Goal: Transaction & Acquisition: Purchase product/service

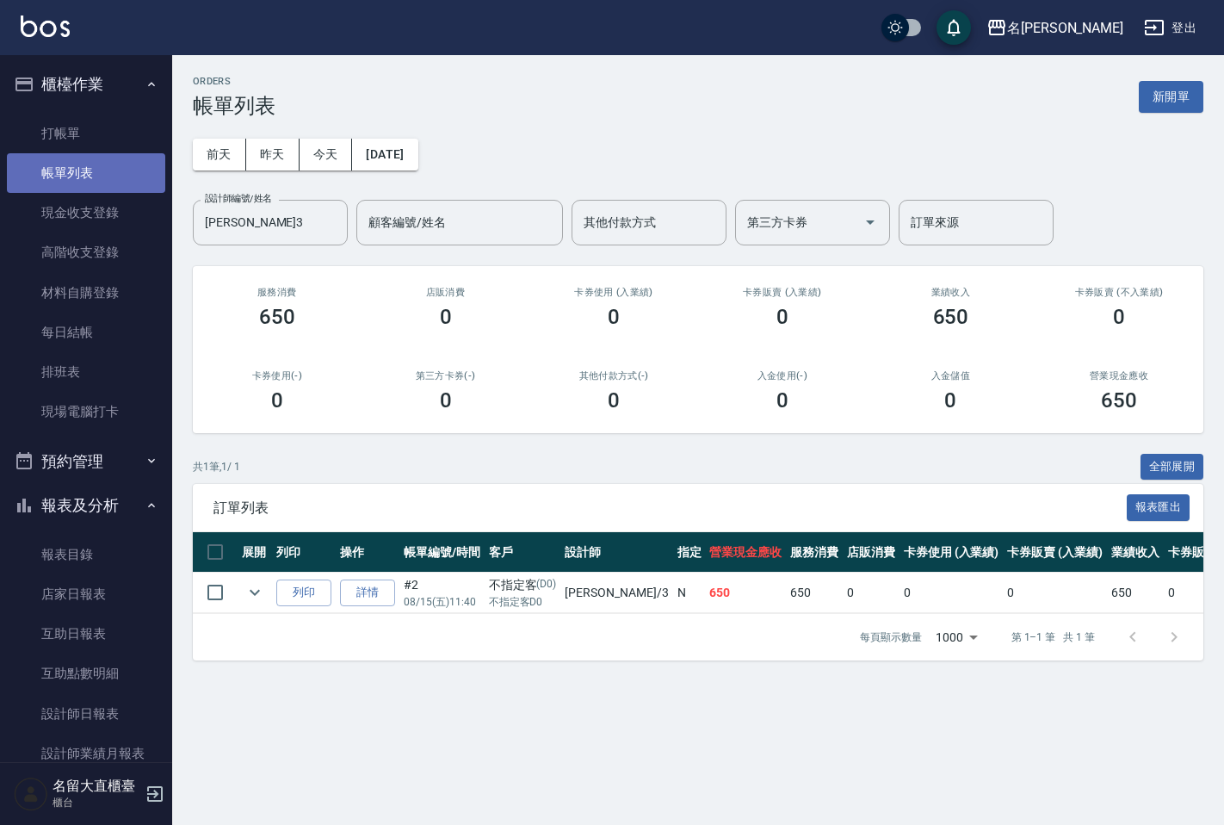
click at [136, 170] on link "帳單列表" at bounding box center [86, 173] width 158 height 40
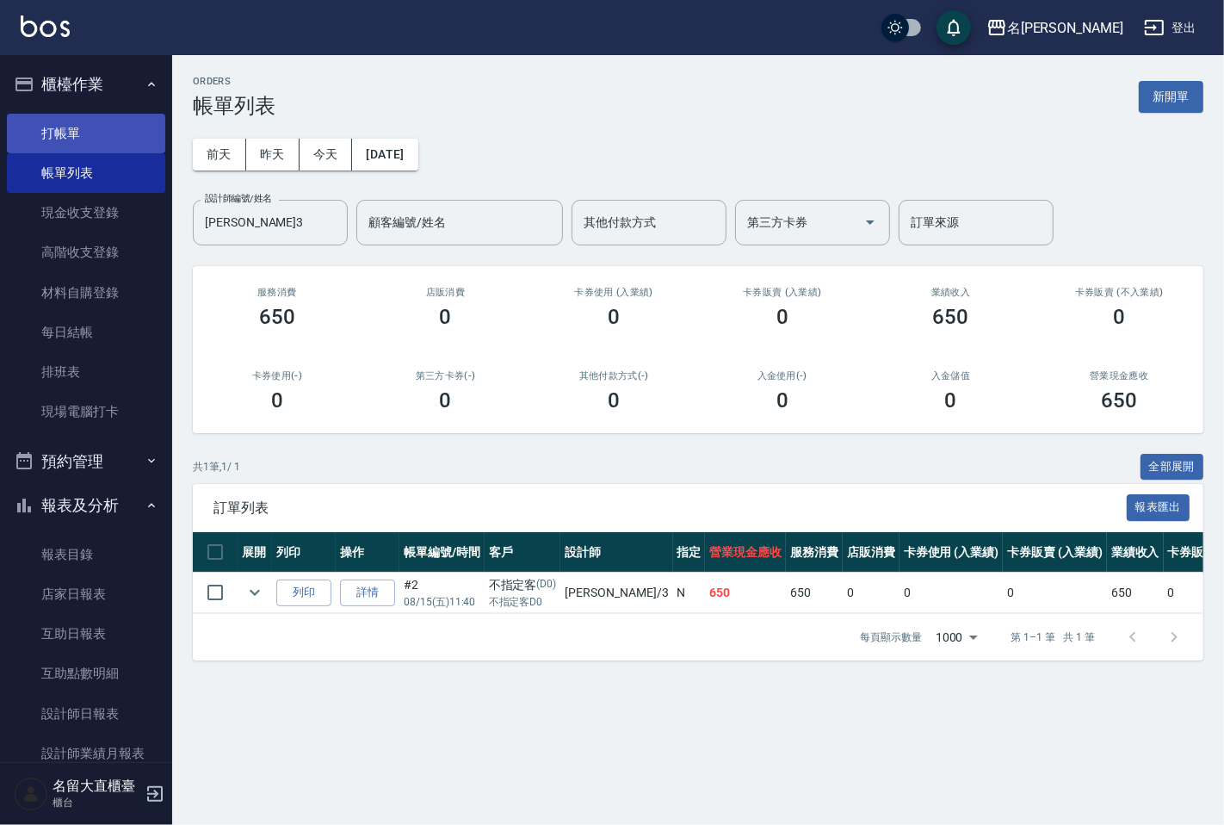
click at [66, 132] on link "打帳單" at bounding box center [86, 134] width 158 height 40
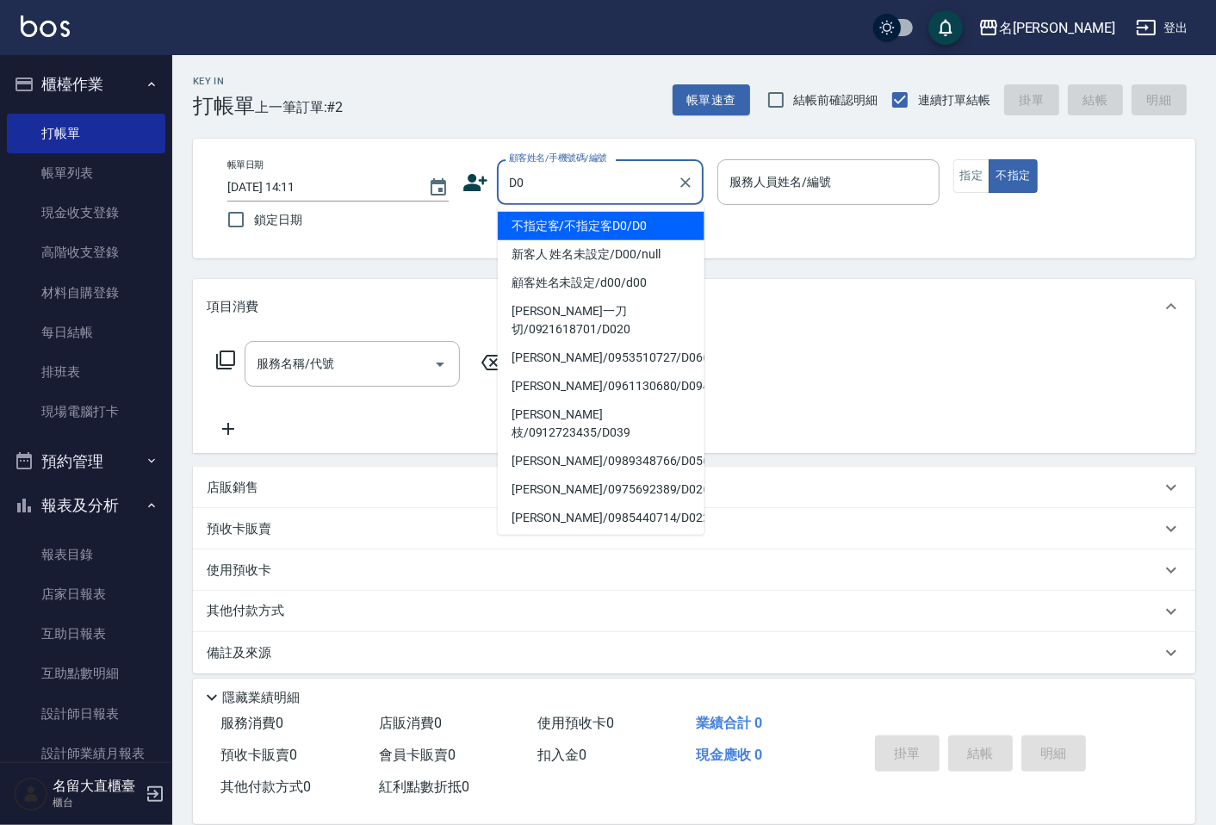
type input "不指定客/不指定客D0/D0"
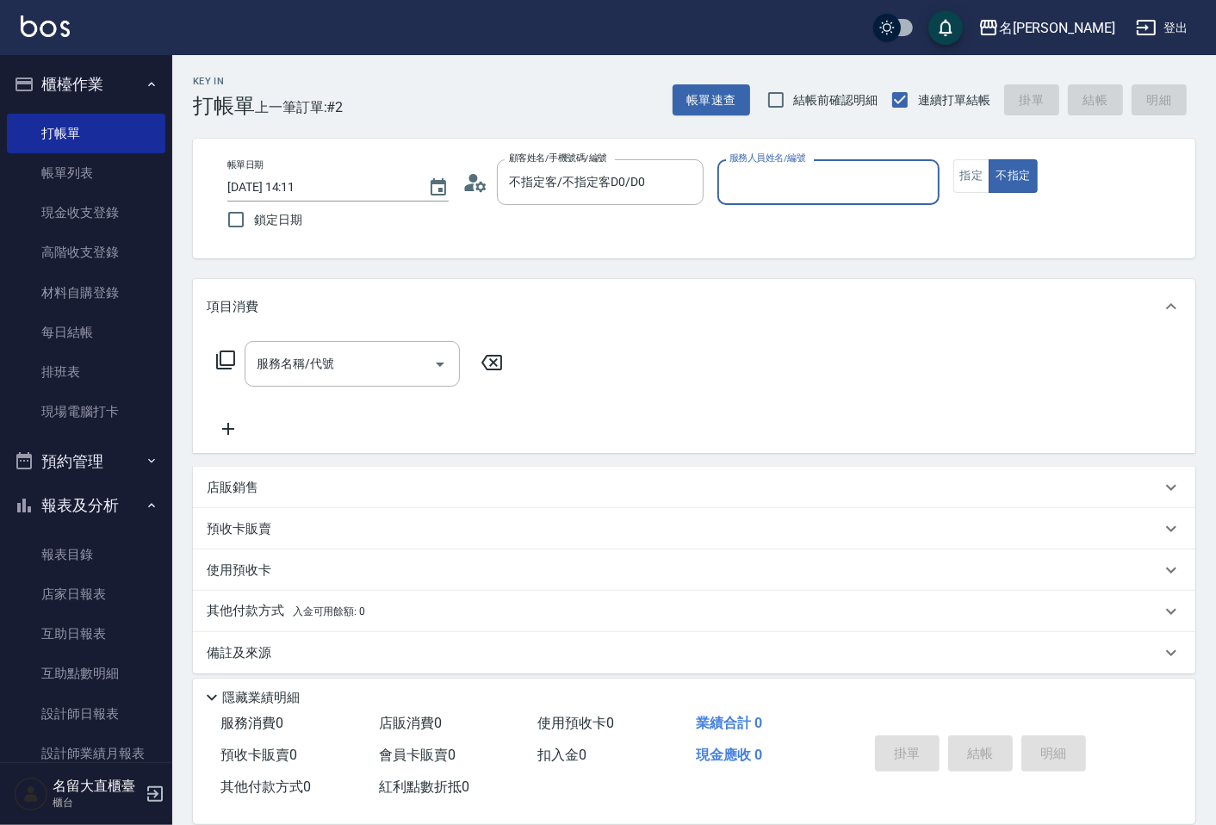
type input "[PERSON_NAME]3"
click at [988, 159] on button "不指定" at bounding box center [1012, 176] width 48 height 34
type button "false"
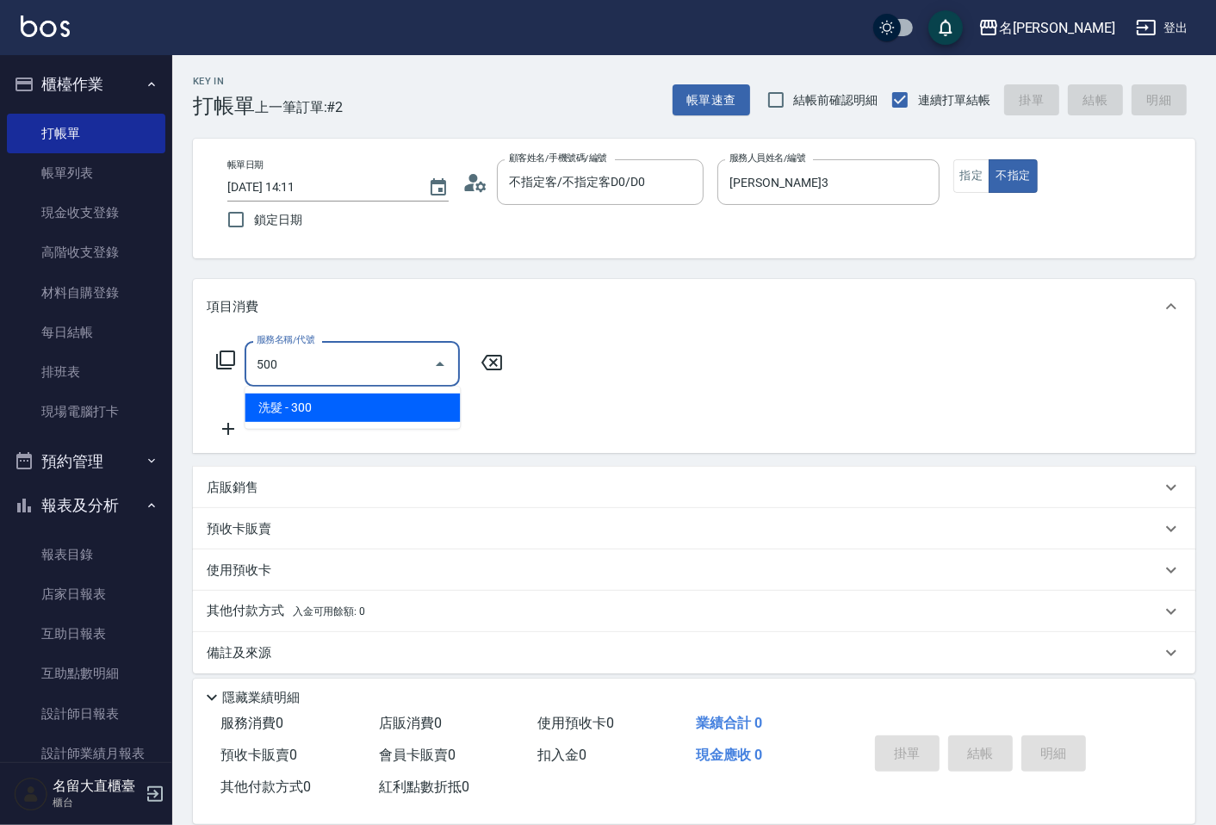
type input "洗髮(500)"
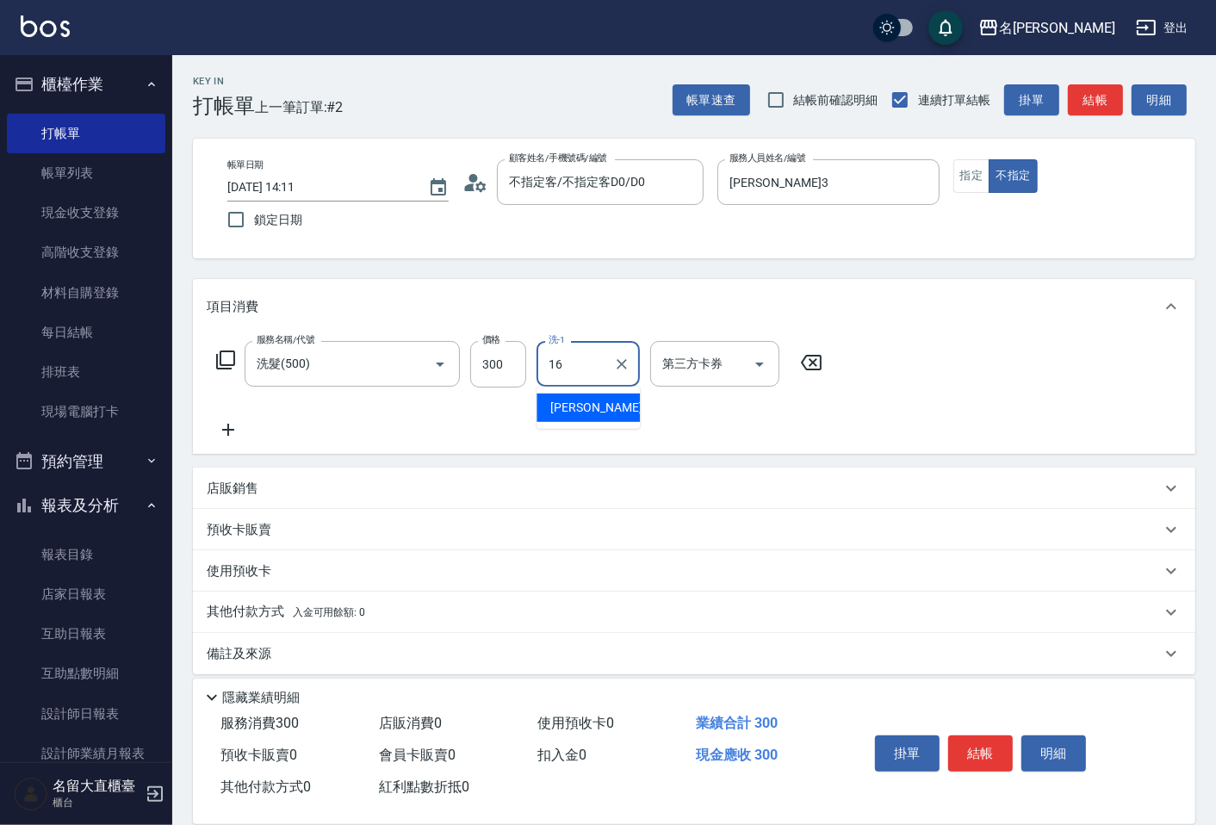
type input "[PERSON_NAME]-16"
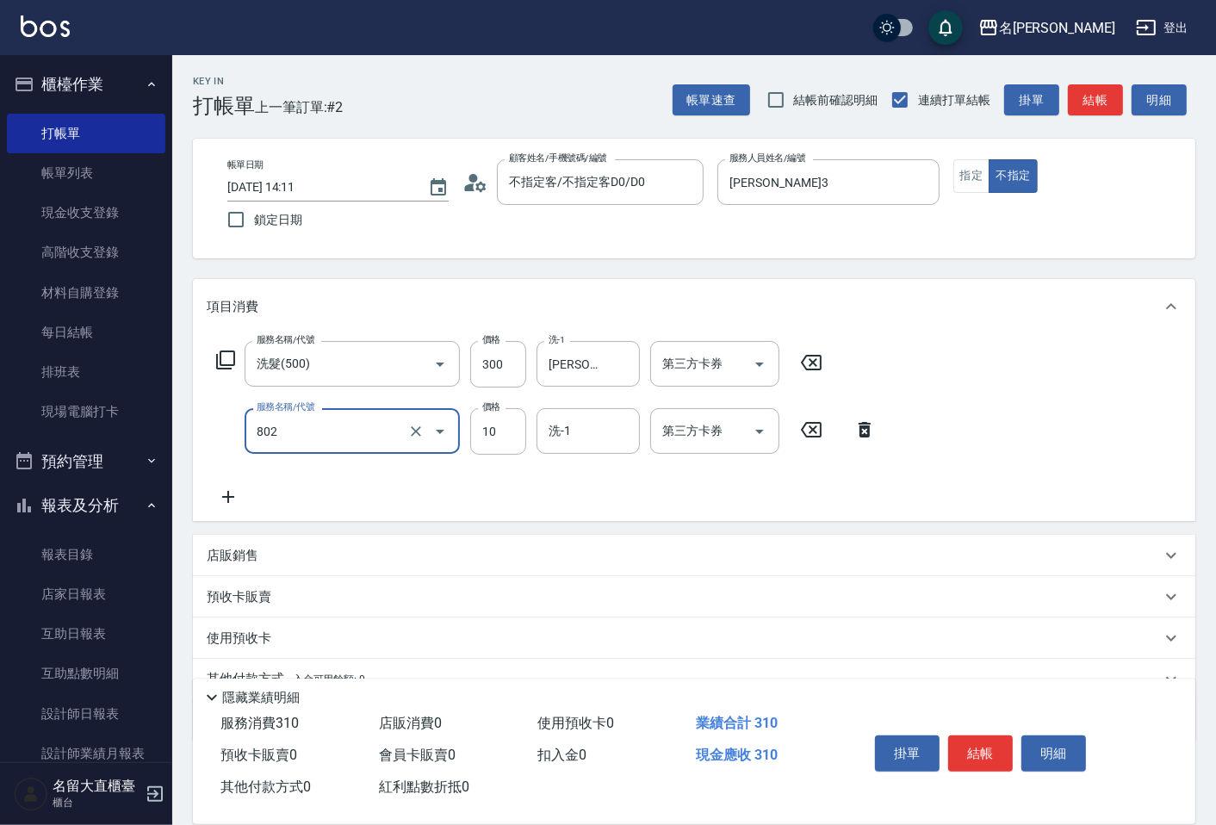
type input "潤絲(802)"
type input "20"
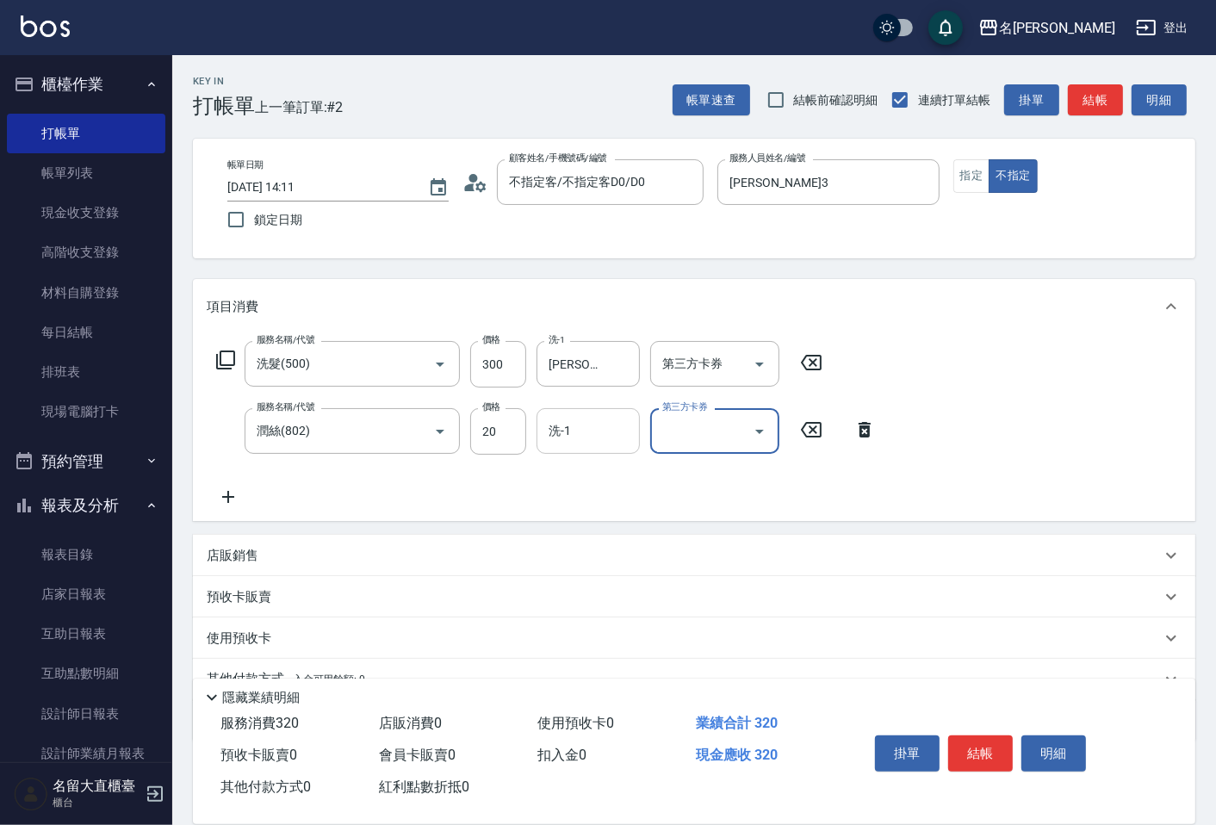
click at [583, 442] on input "洗-1" at bounding box center [588, 431] width 88 height 30
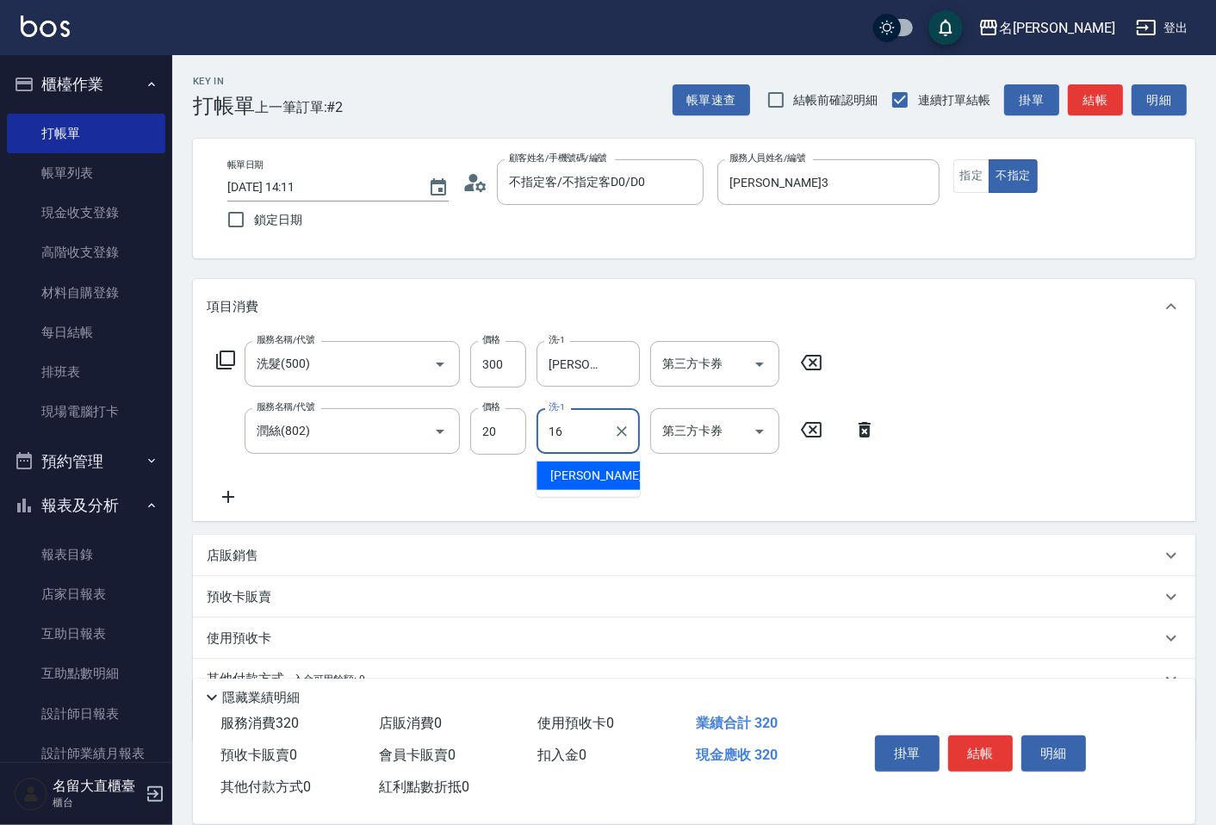
type input "[PERSON_NAME]-16"
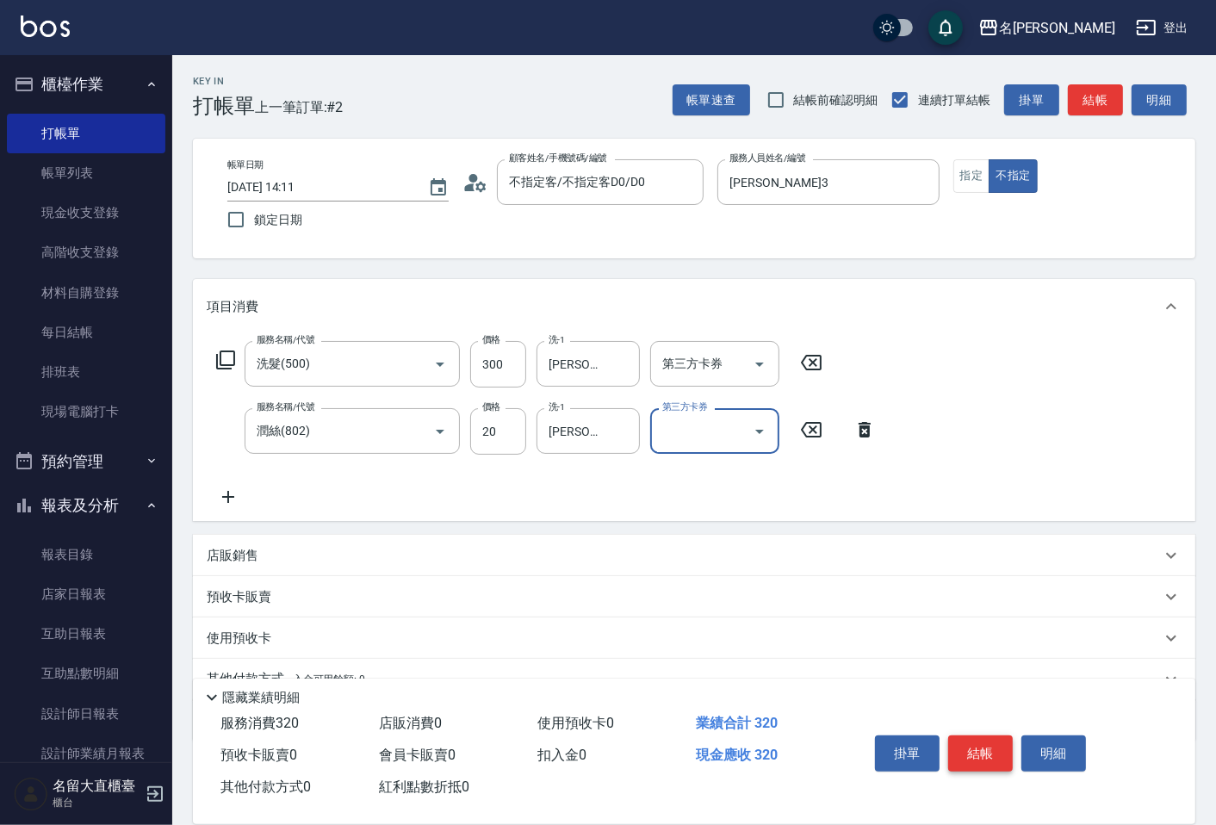
click at [983, 752] on button "結帳" at bounding box center [980, 753] width 65 height 36
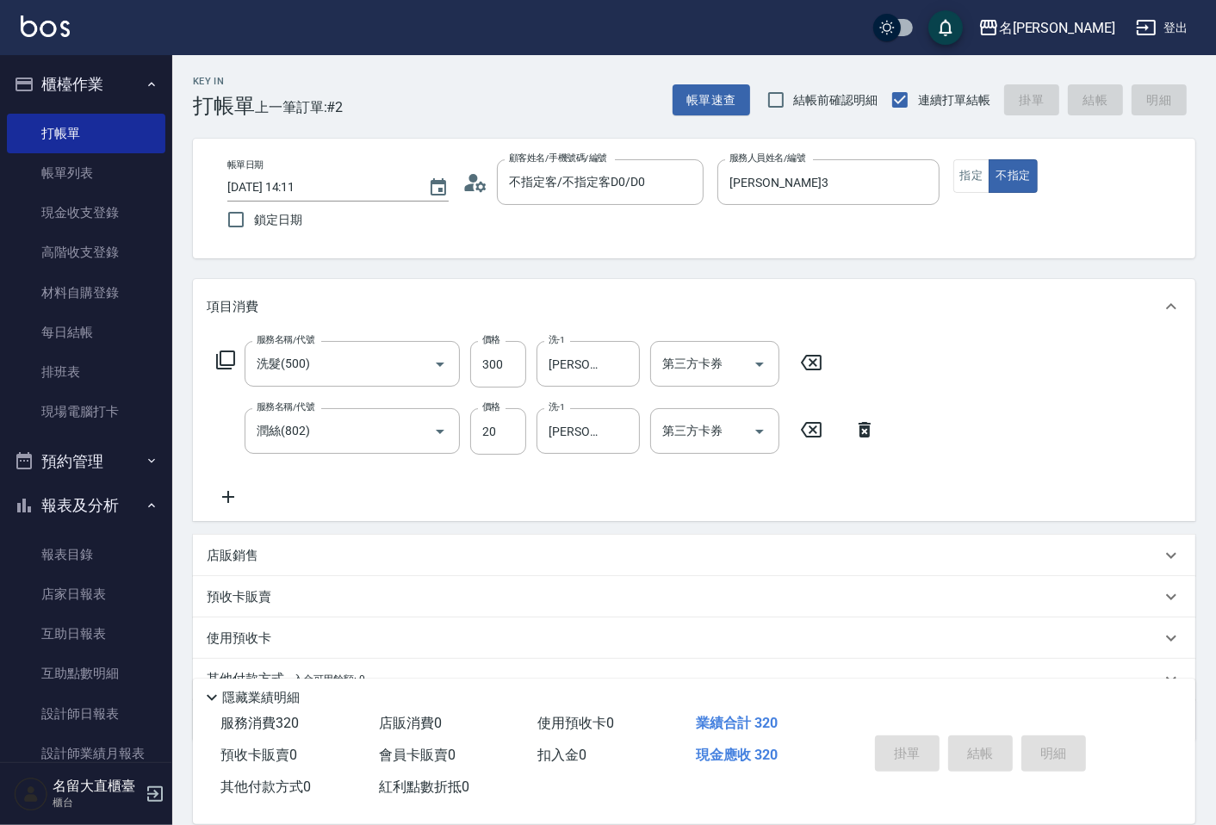
type input "[DATE] 14:12"
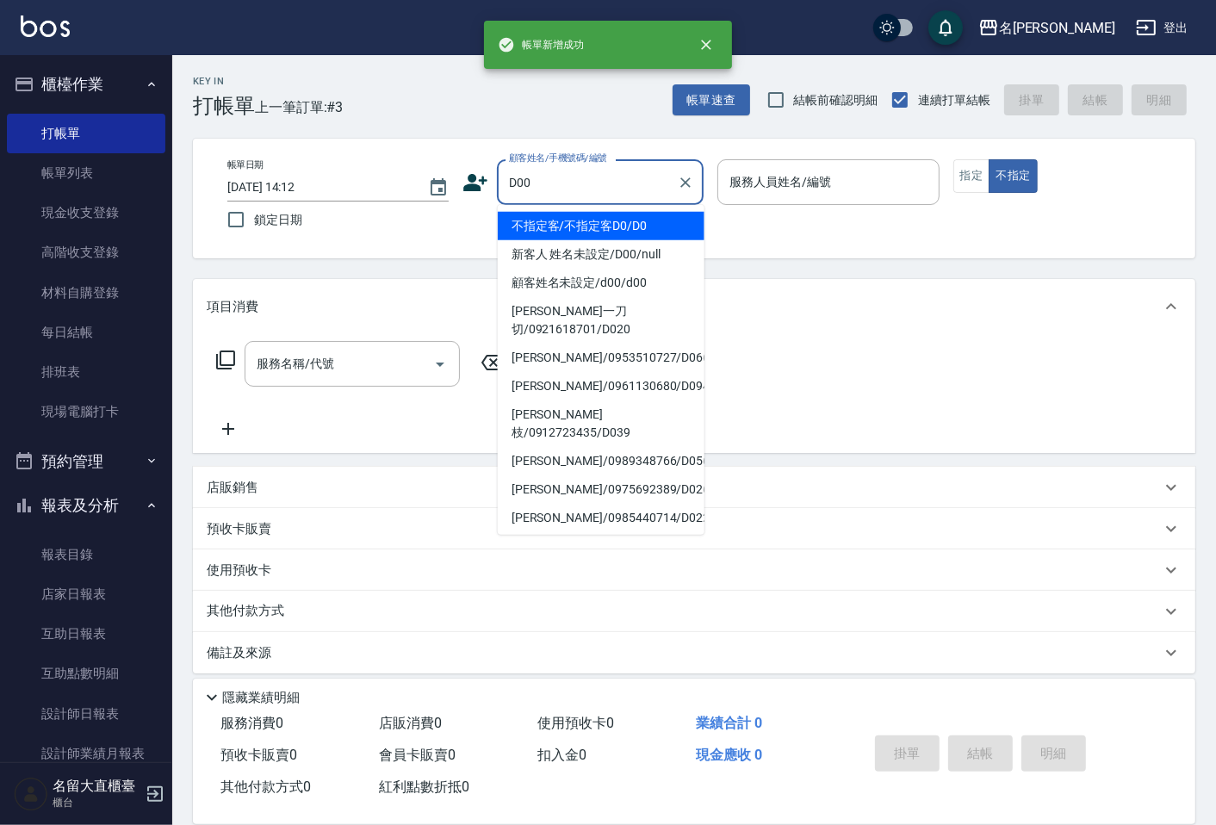
type input "新客人 姓名未設定/D00/null"
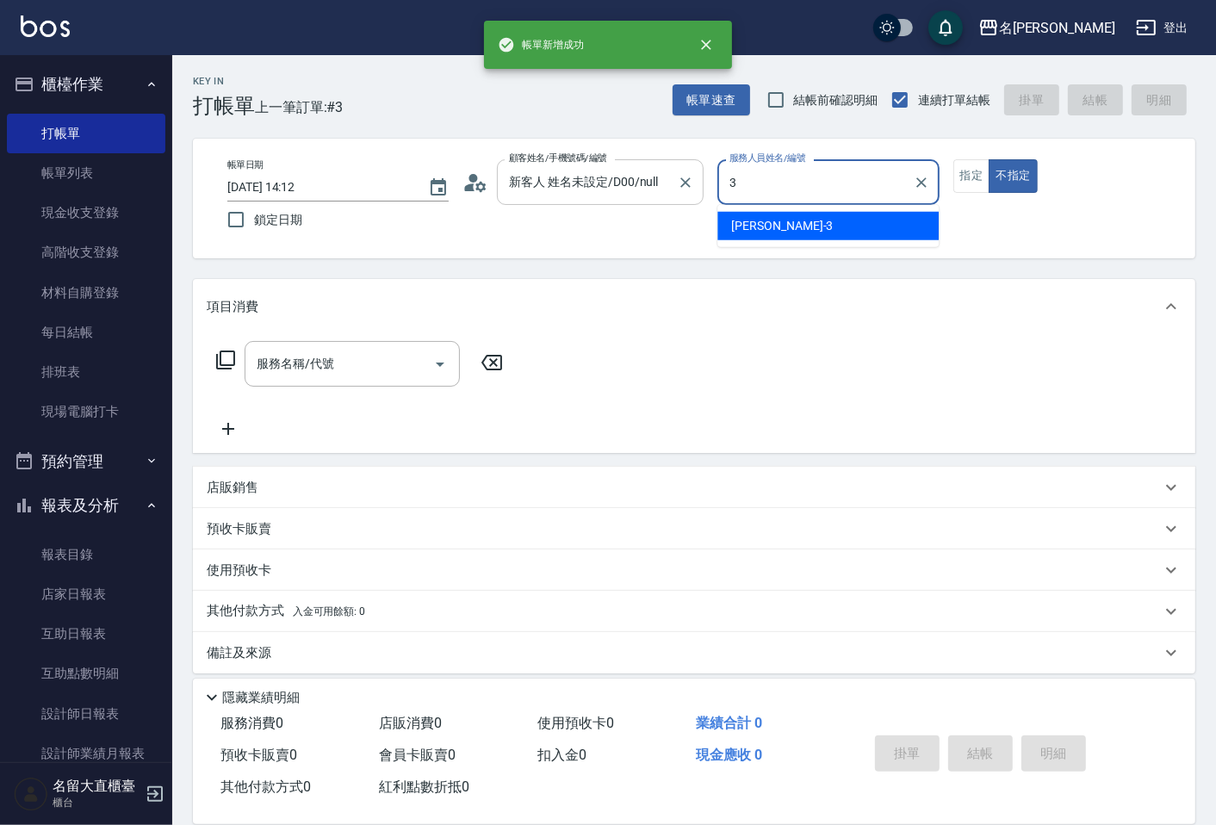
type input "[PERSON_NAME]3"
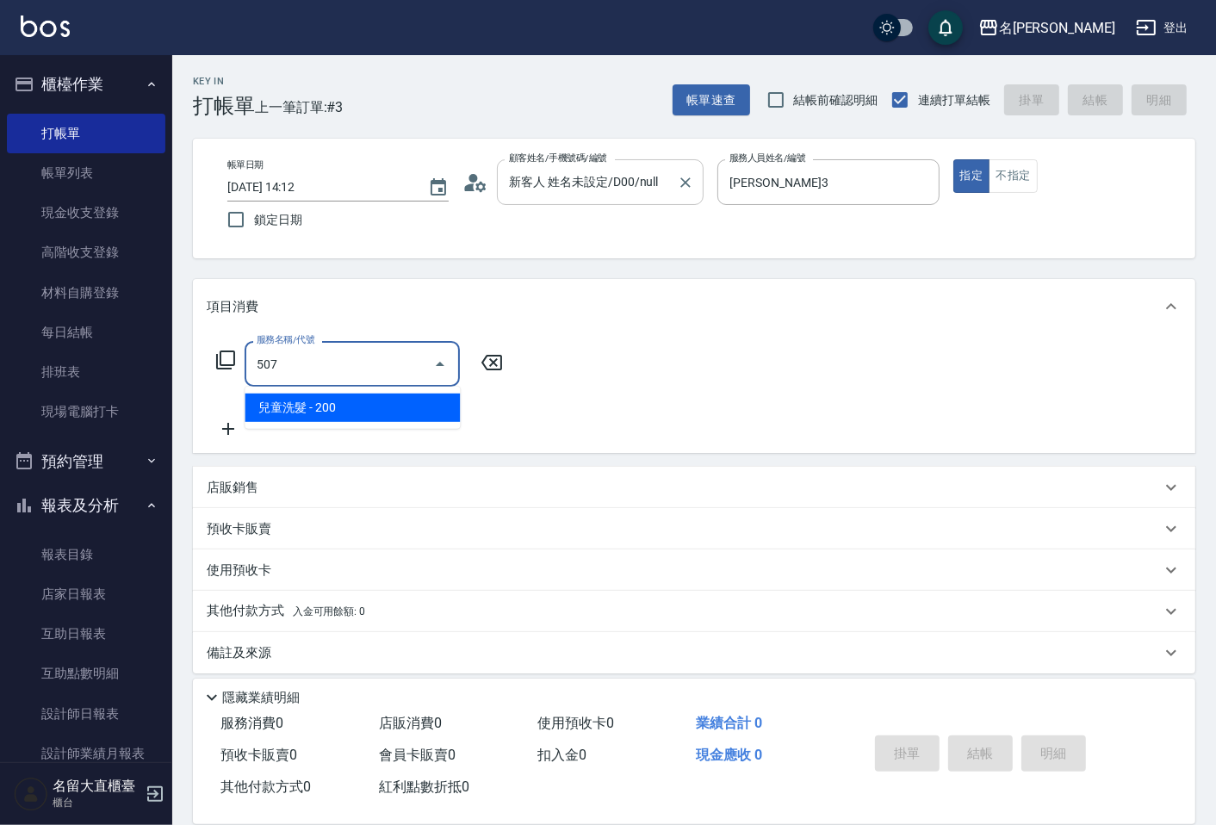
type input "兒童洗髮(507)"
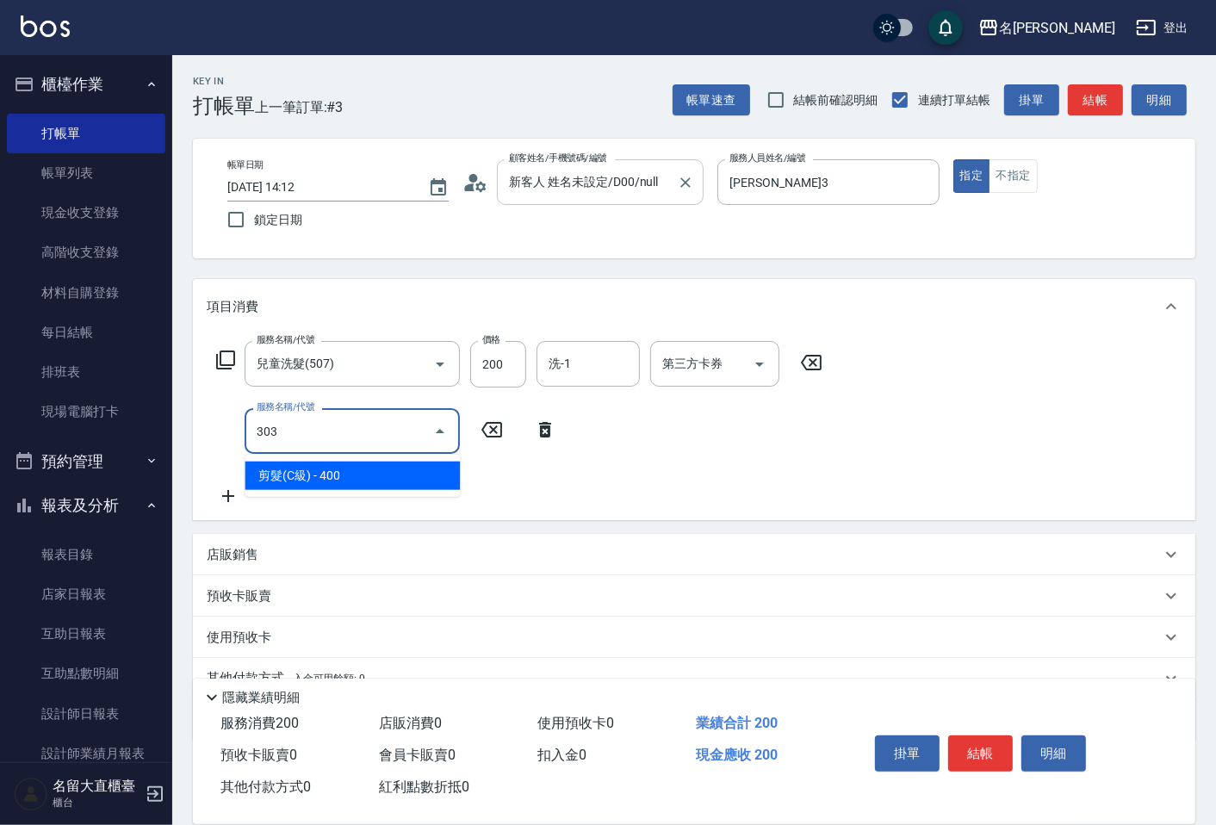
type input "剪髮(C級)(303)"
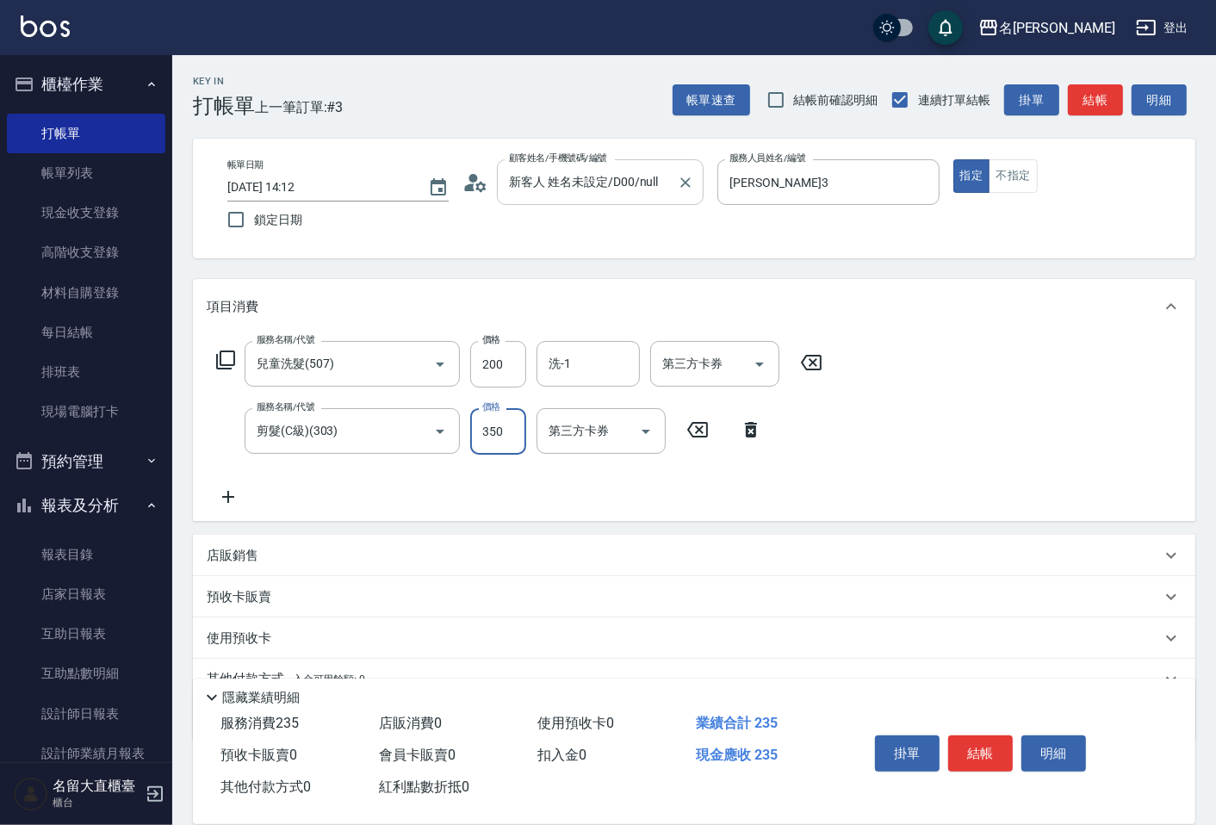
type input "350"
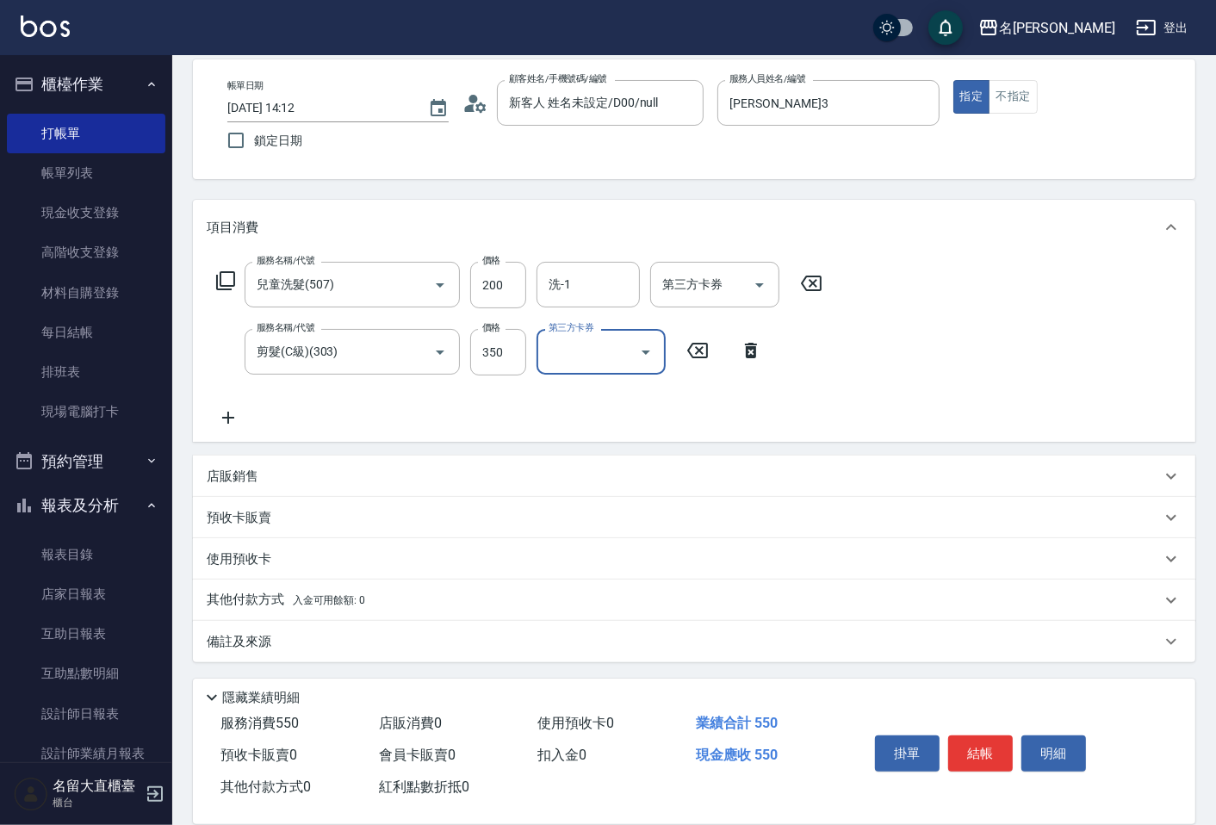
click at [237, 591] on p "其他付款方式 入金可用餘額: 0" at bounding box center [286, 600] width 158 height 19
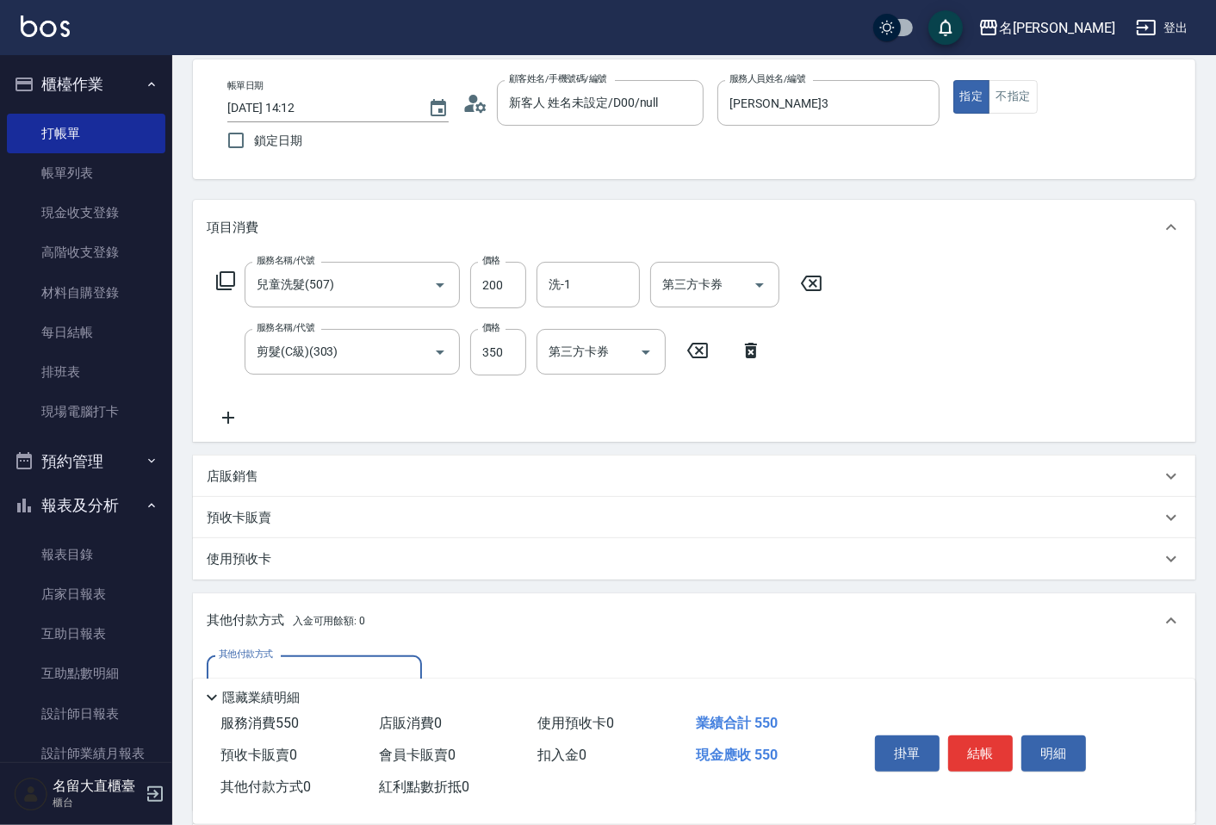
scroll to position [0, 0]
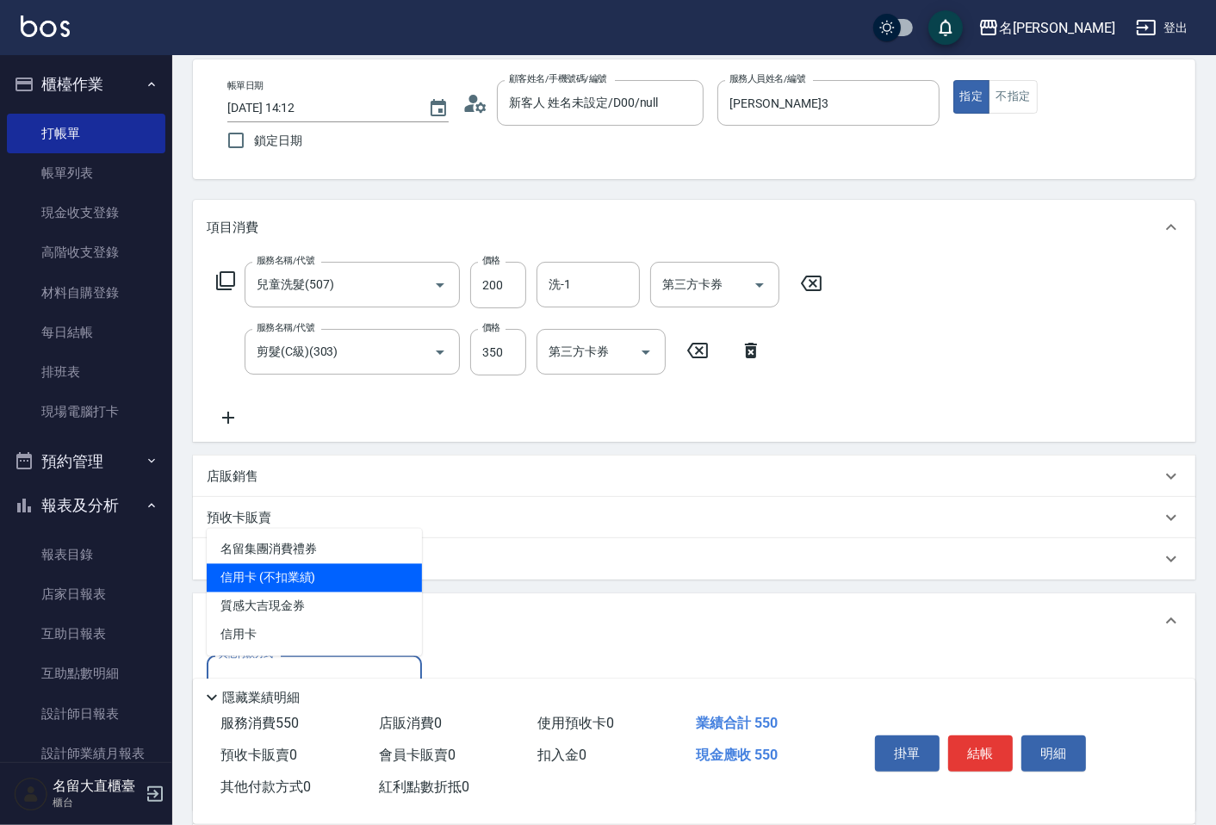
type input "信用卡 (不扣業績)"
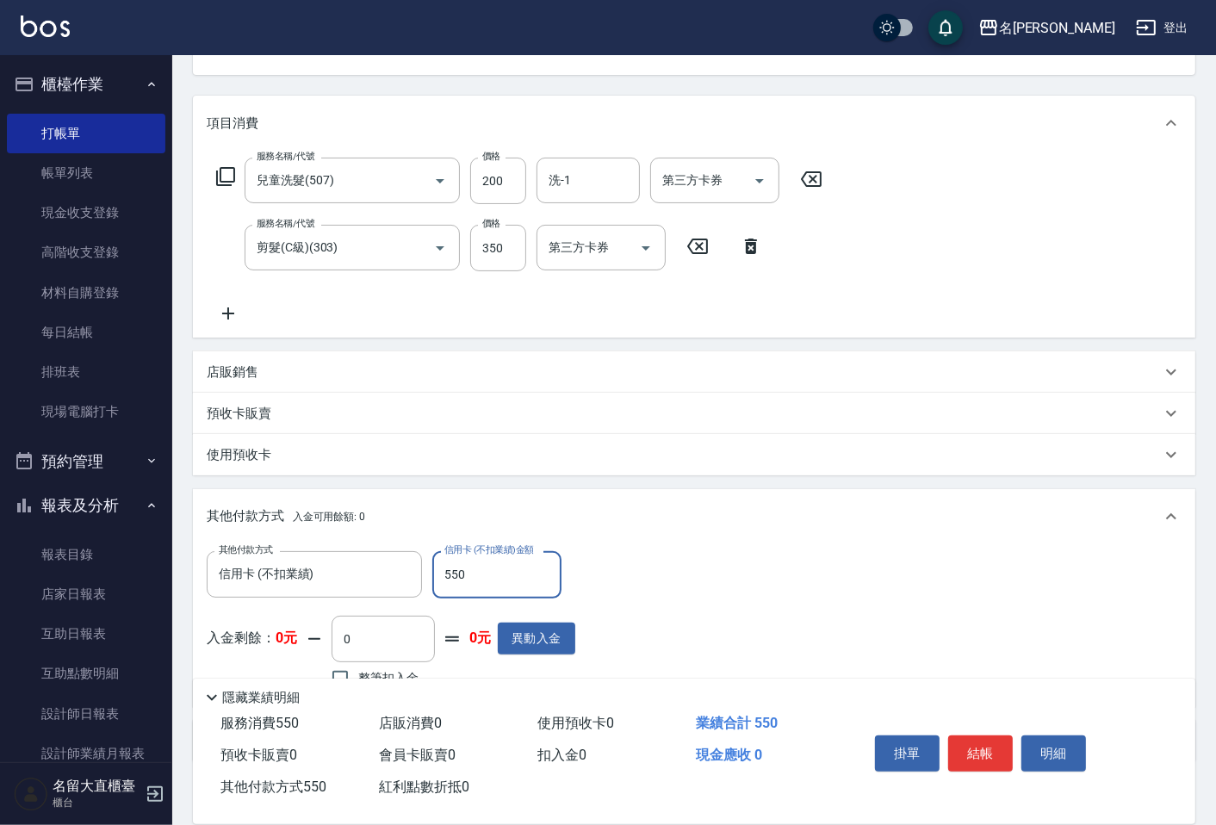
scroll to position [282, 0]
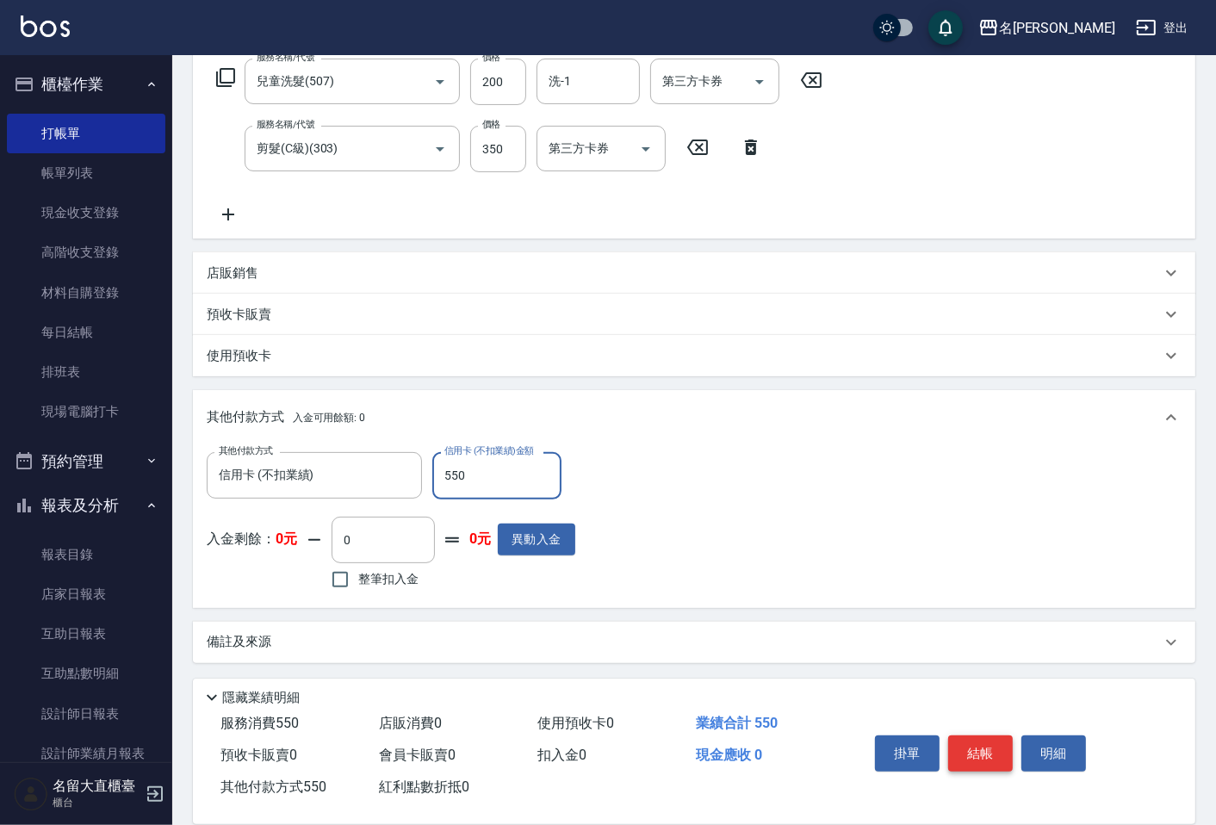
type input "550"
click at [1009, 751] on button "結帳" at bounding box center [980, 753] width 65 height 36
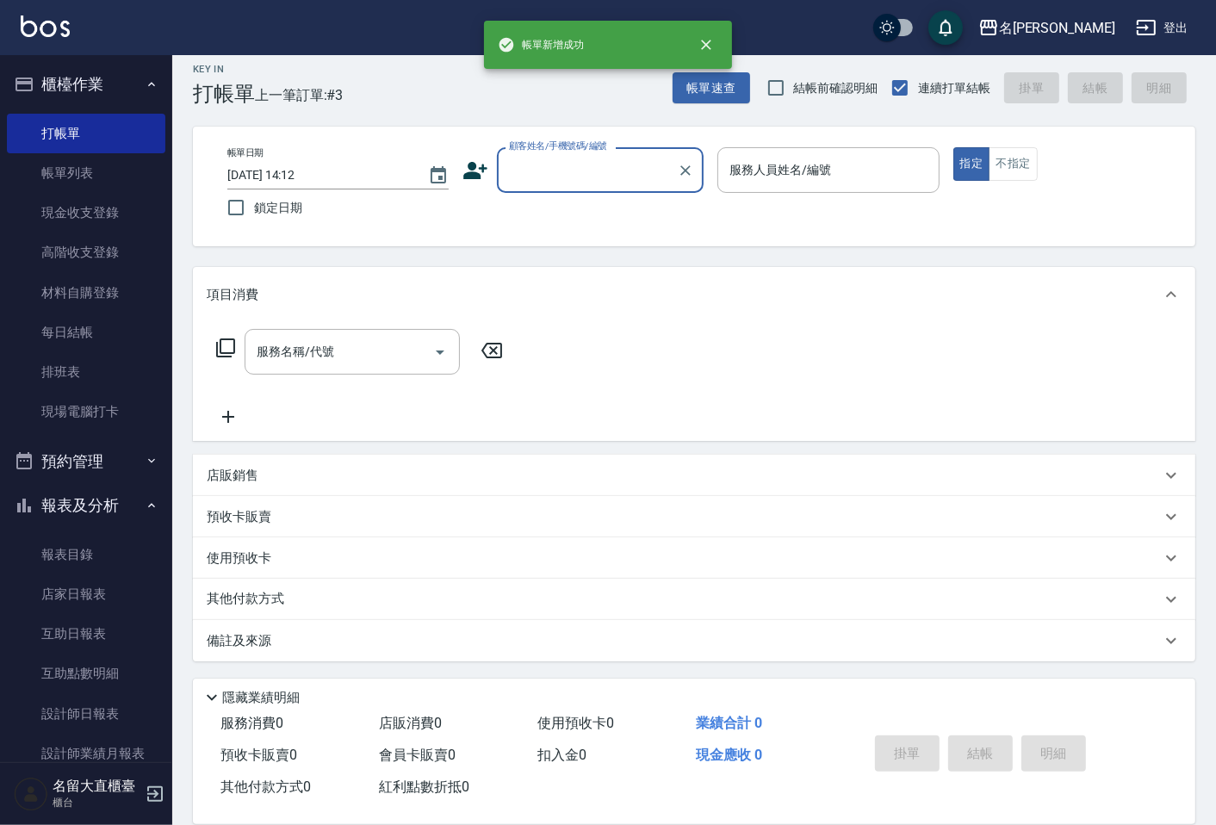
scroll to position [0, 0]
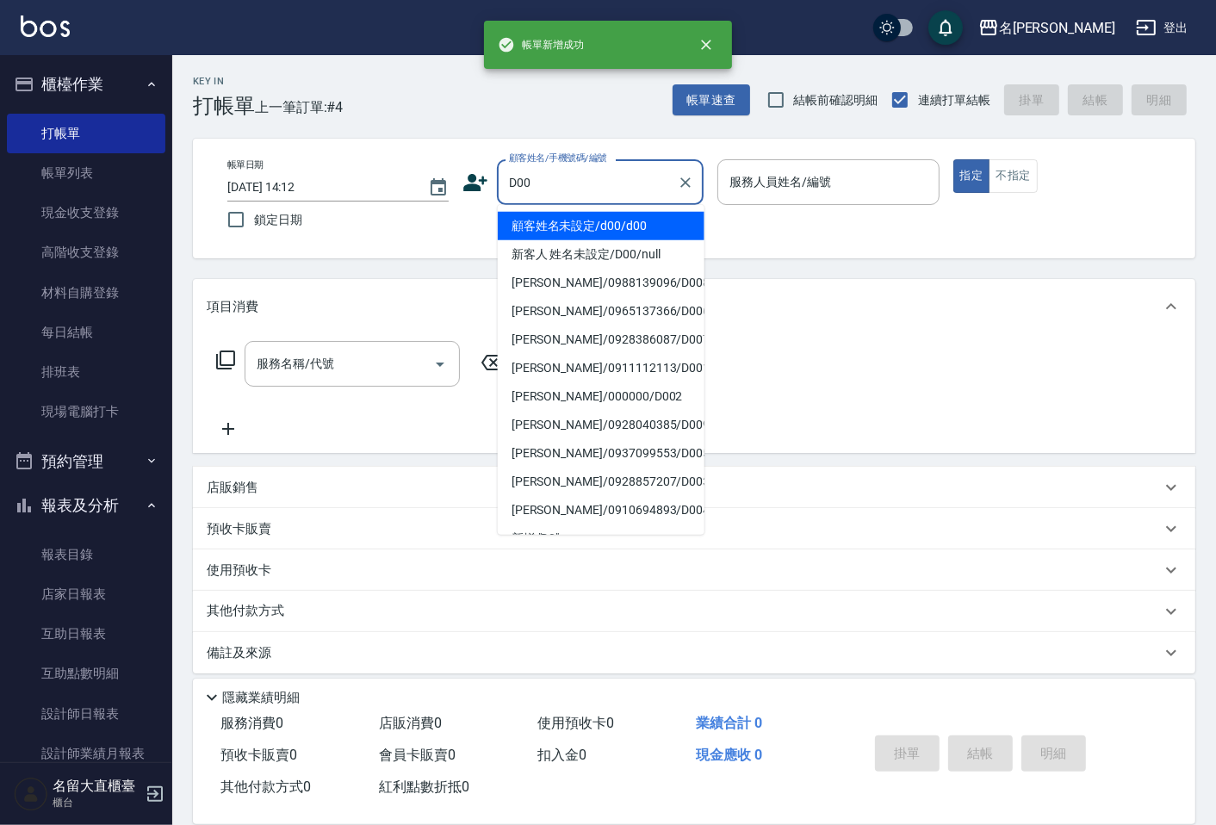
type input "顧客姓名未設定/d00/d00"
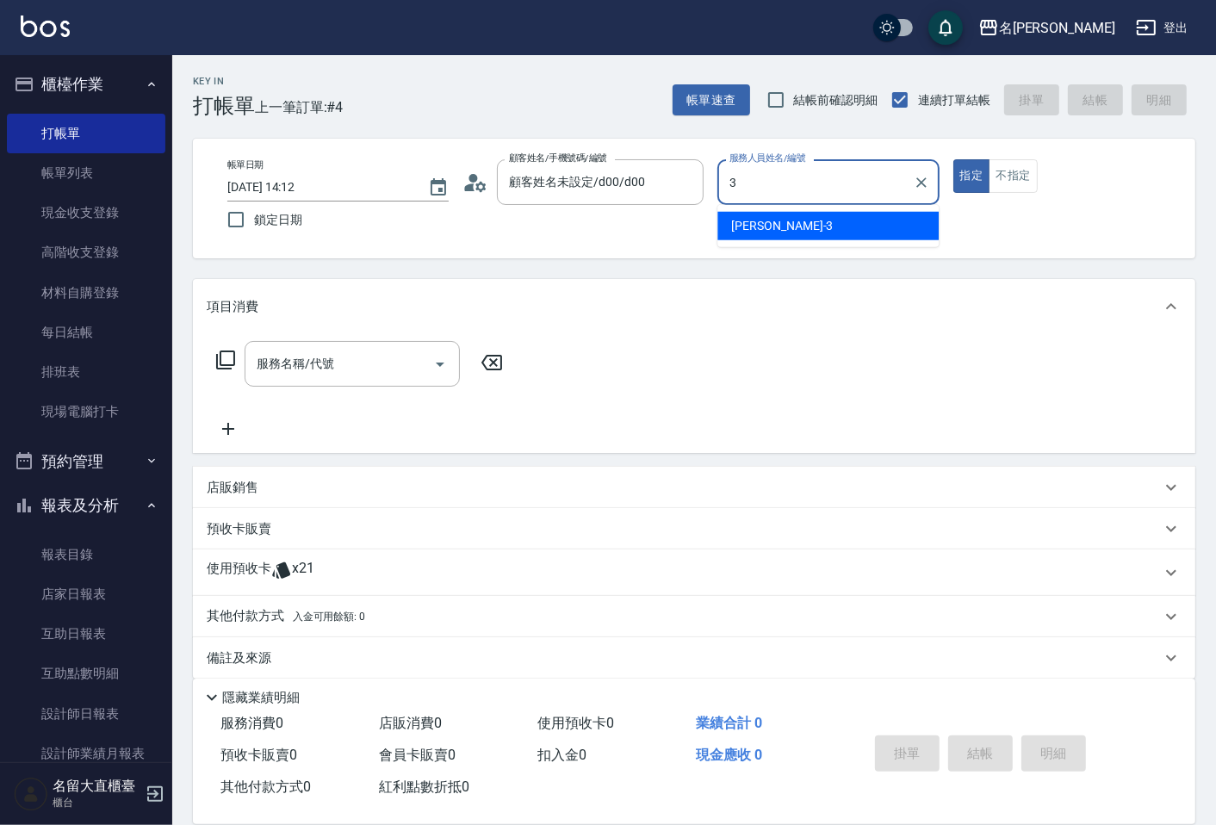
type input "[PERSON_NAME]3"
type button "true"
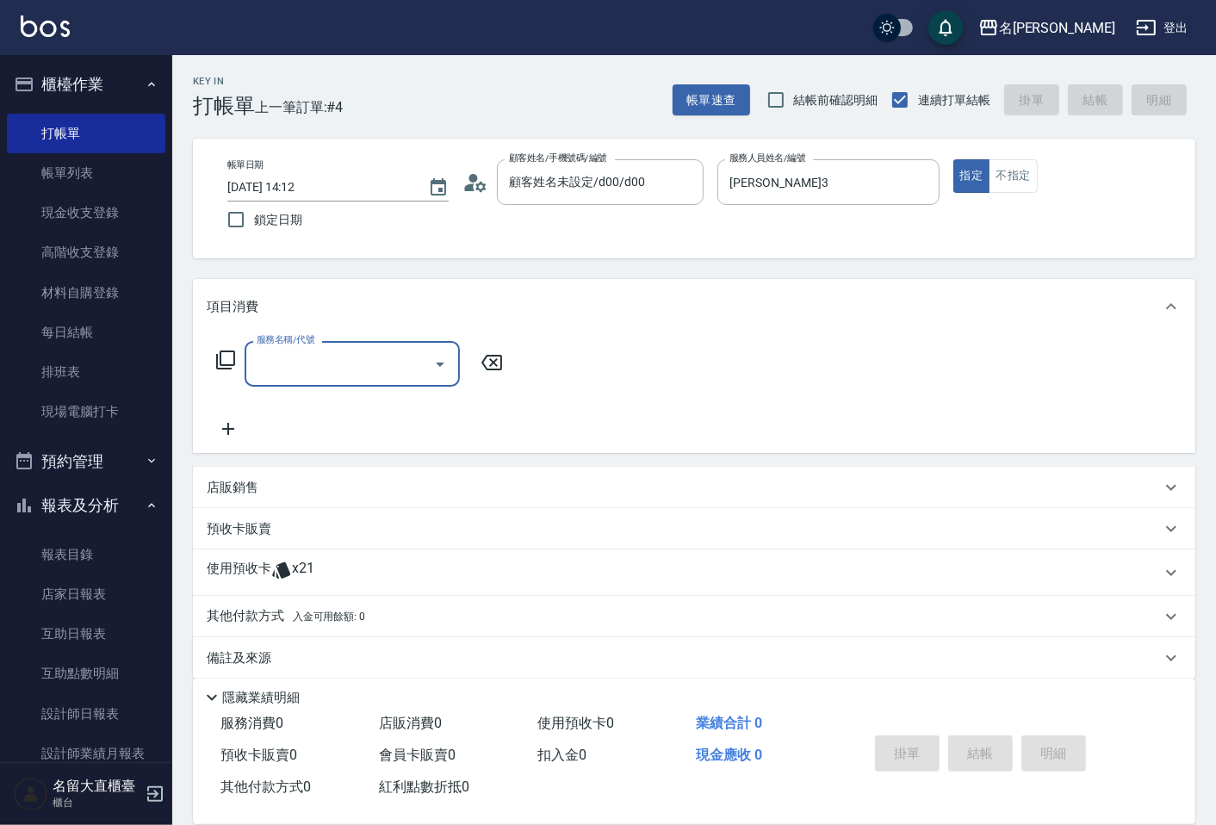
click at [238, 484] on p "店販銷售" at bounding box center [233, 488] width 52 height 18
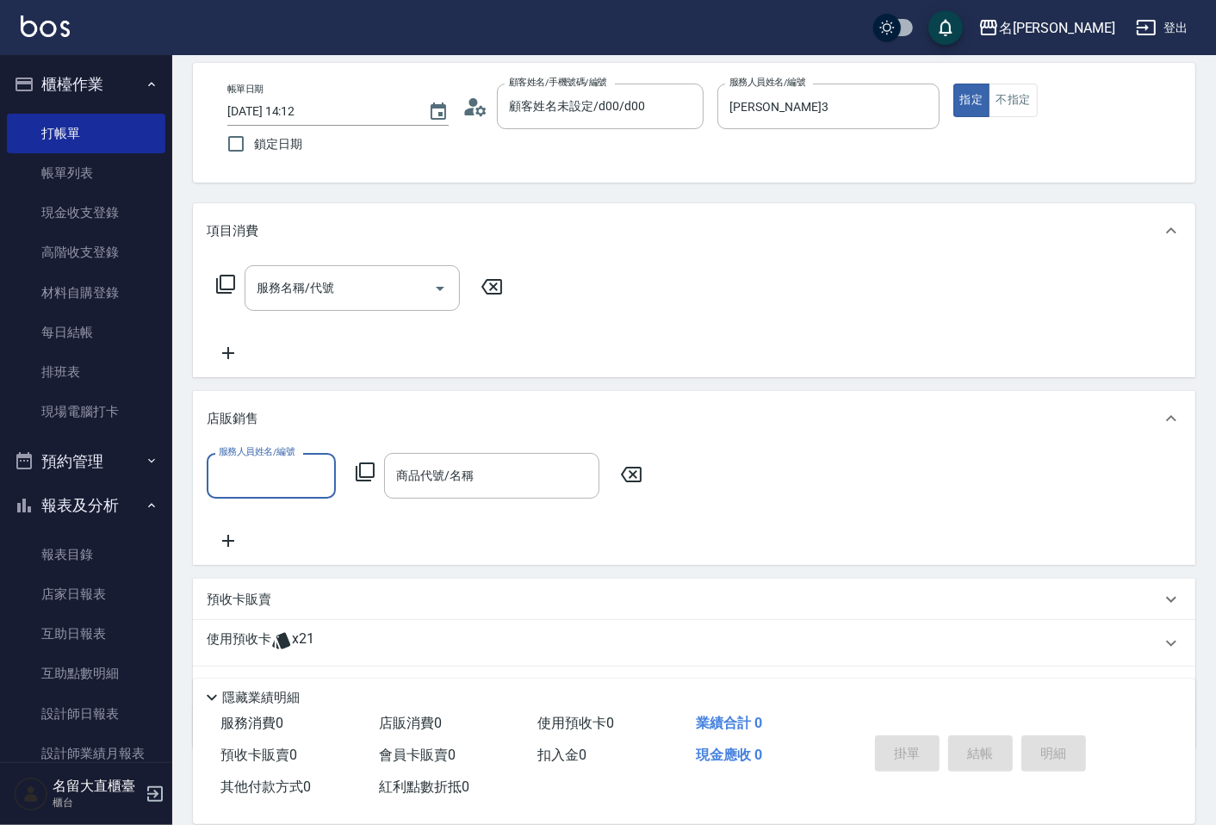
scroll to position [162, 0]
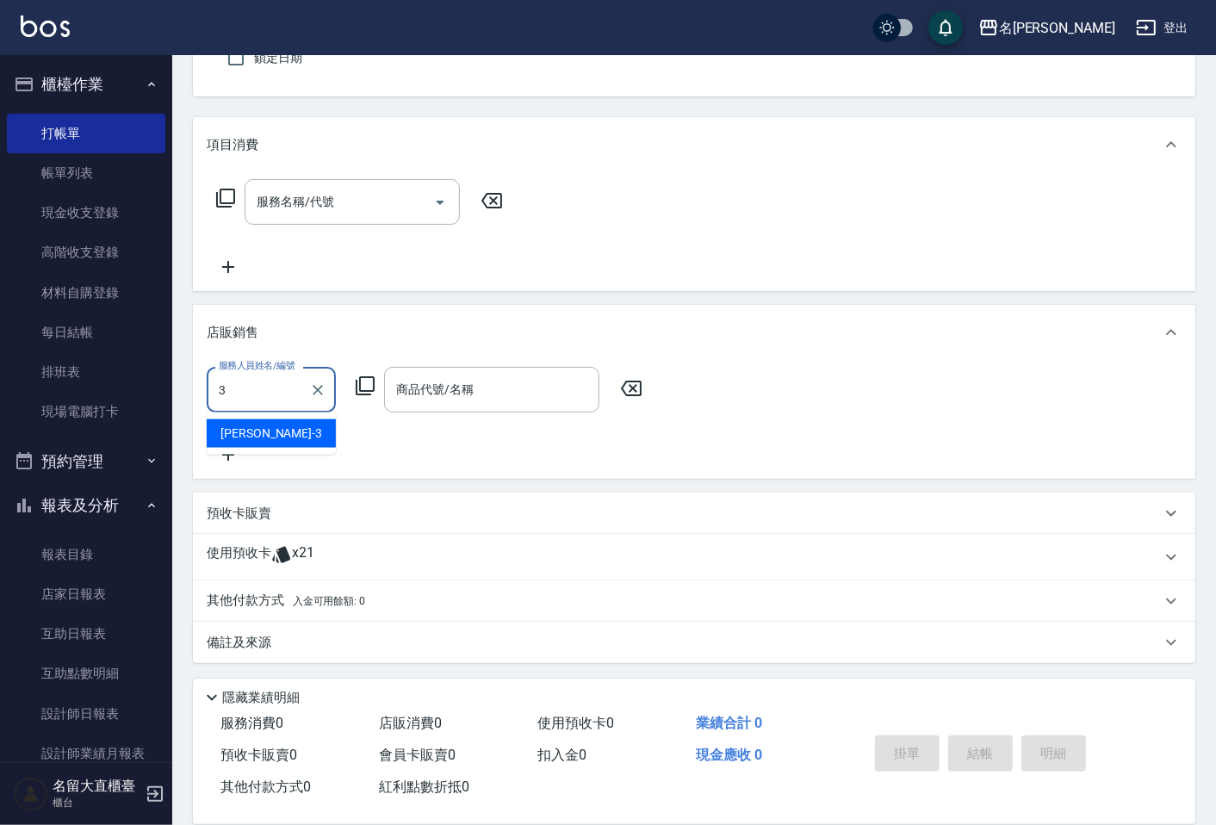
type input "[PERSON_NAME]3"
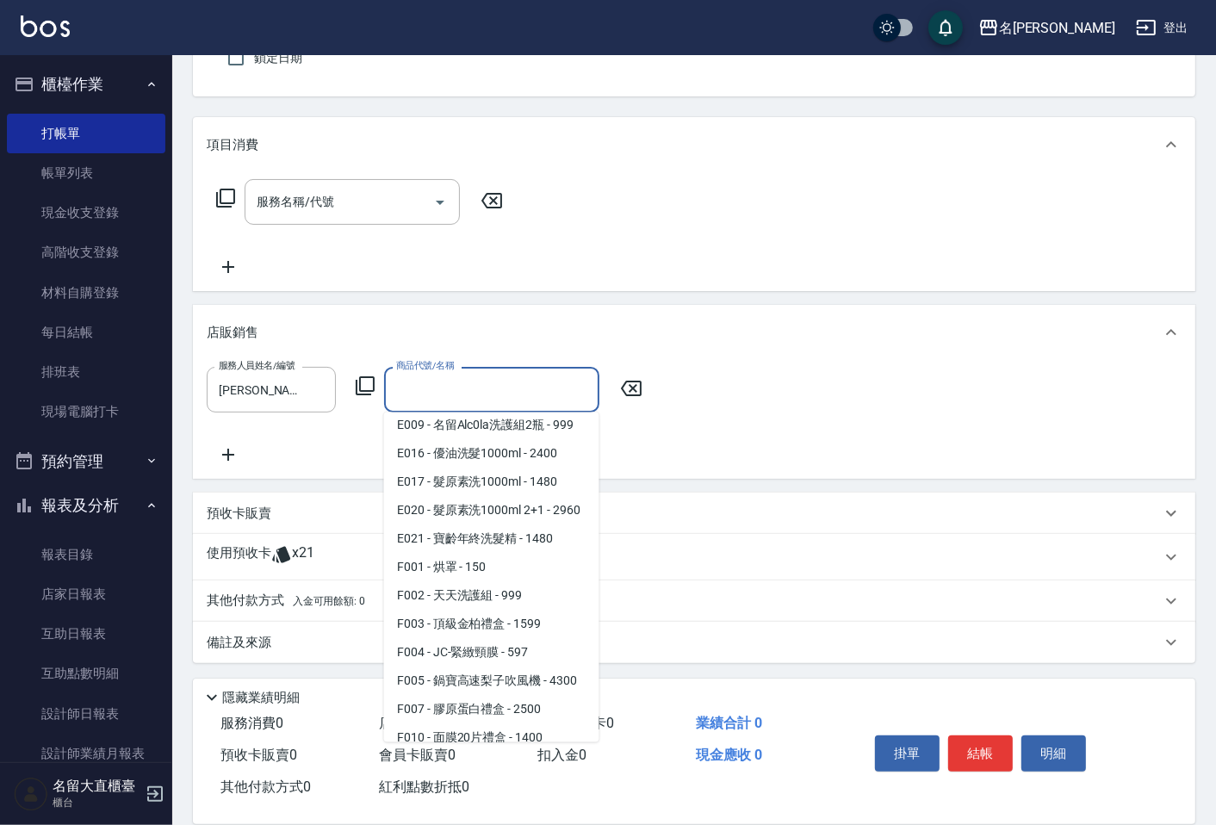
scroll to position [1193, 0]
type input "神蠟嗆蠟"
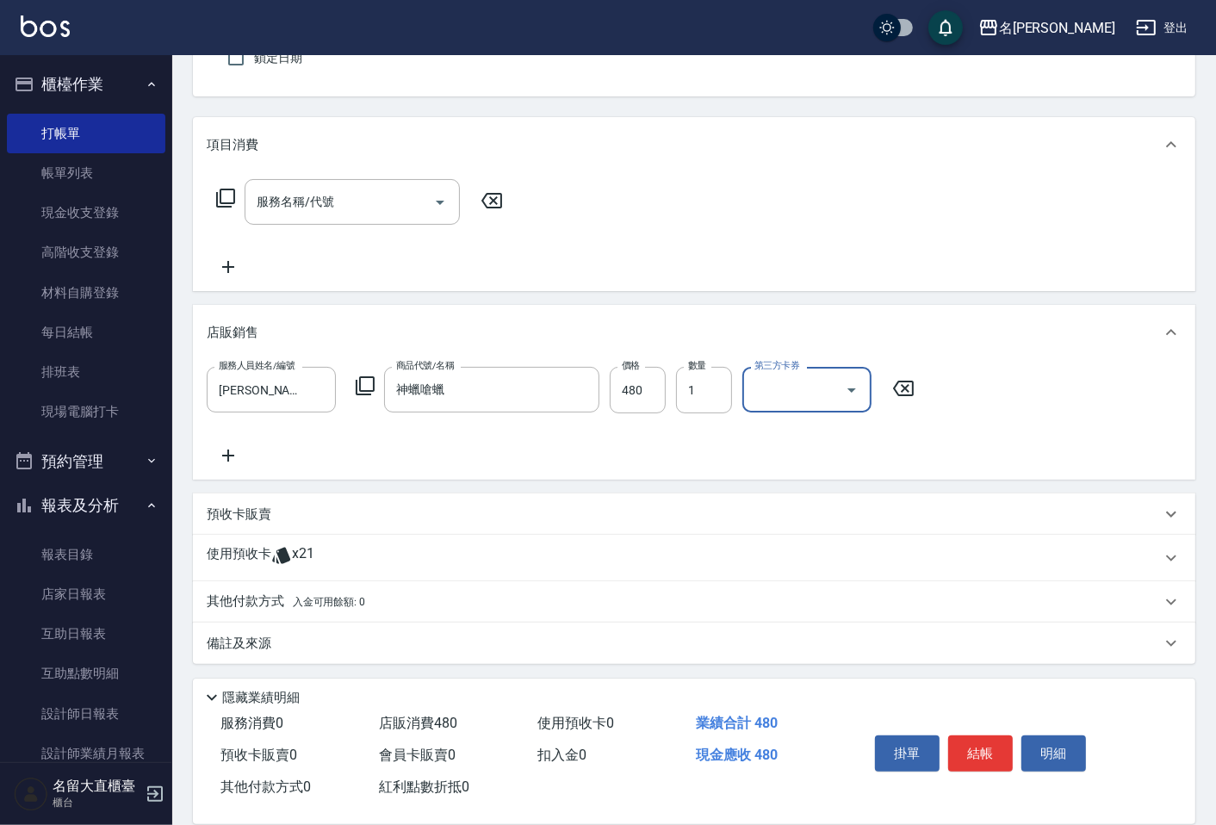
scroll to position [164, 0]
click at [242, 591] on p "其他付款方式 入金可用餘額: 0" at bounding box center [286, 600] width 158 height 19
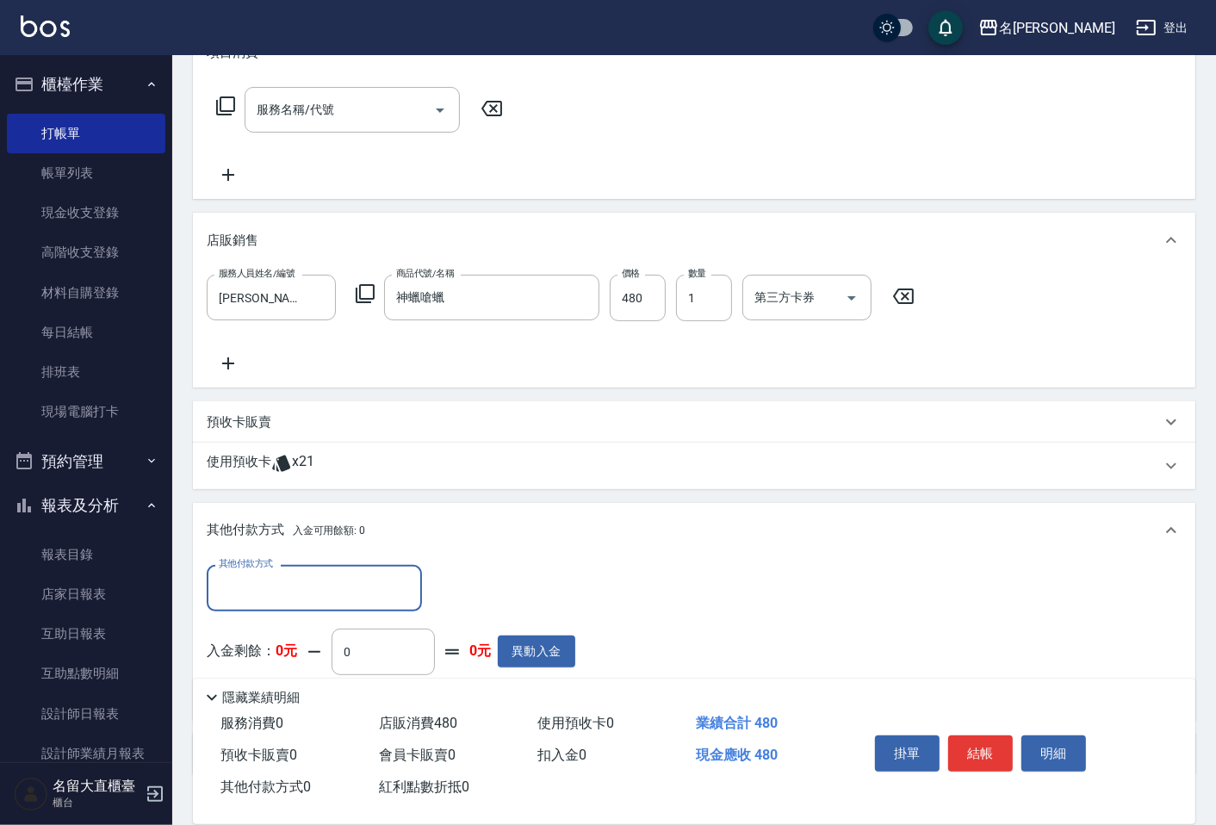
scroll to position [365, 0]
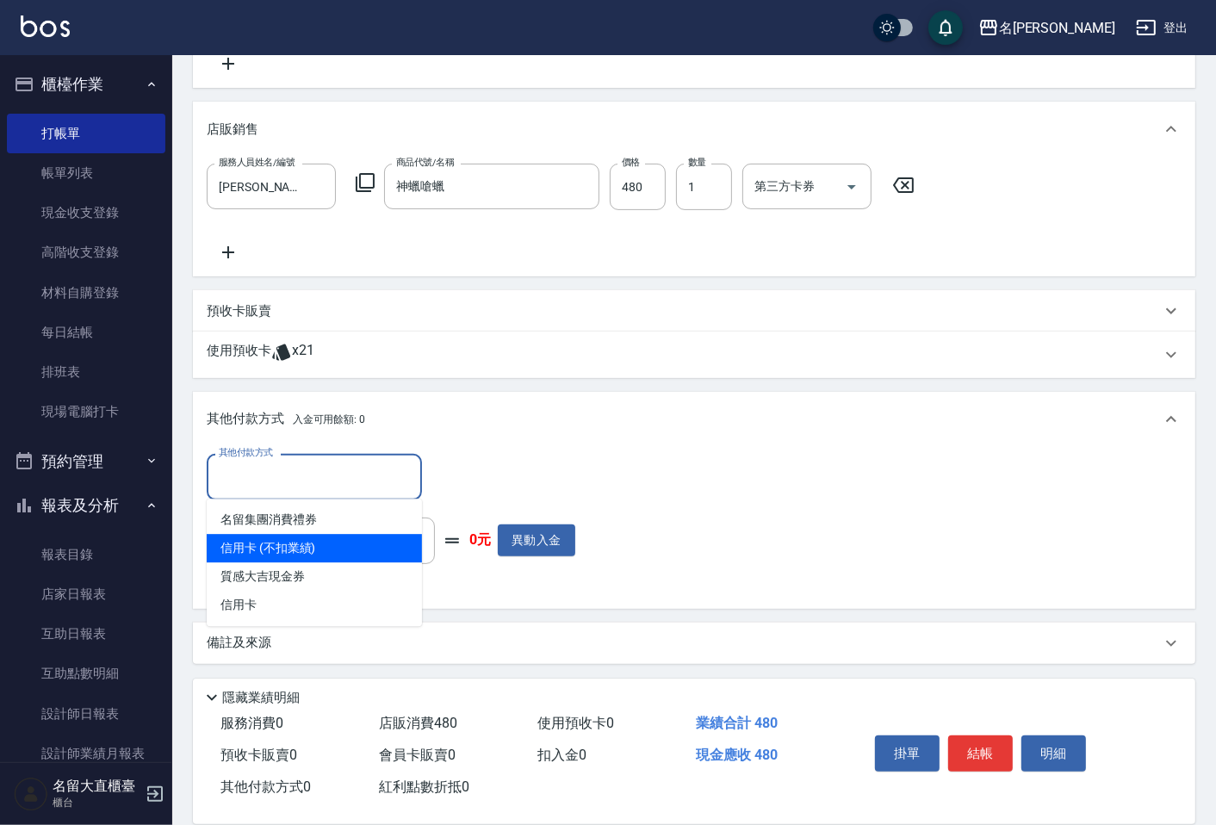
type input "信用卡 (不扣業績)"
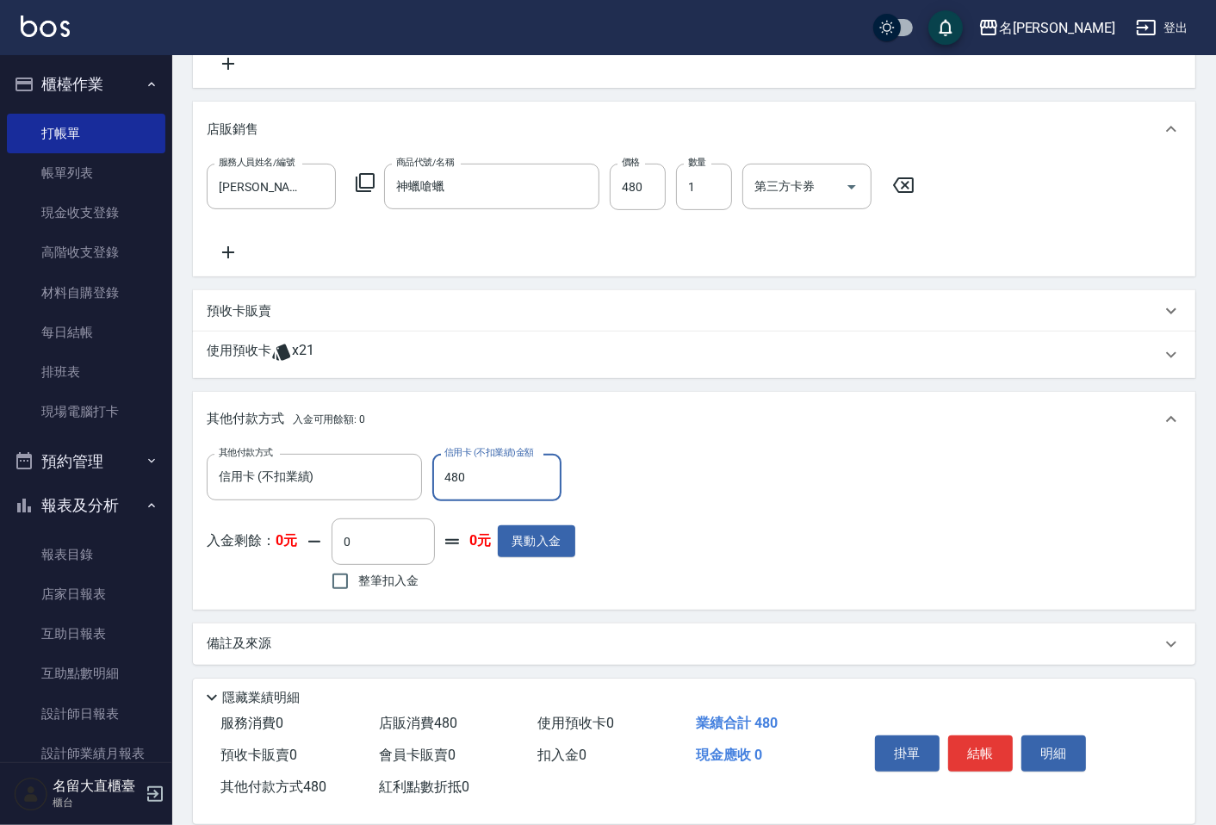
type input "480"
click at [976, 744] on button "結帳" at bounding box center [980, 753] width 65 height 36
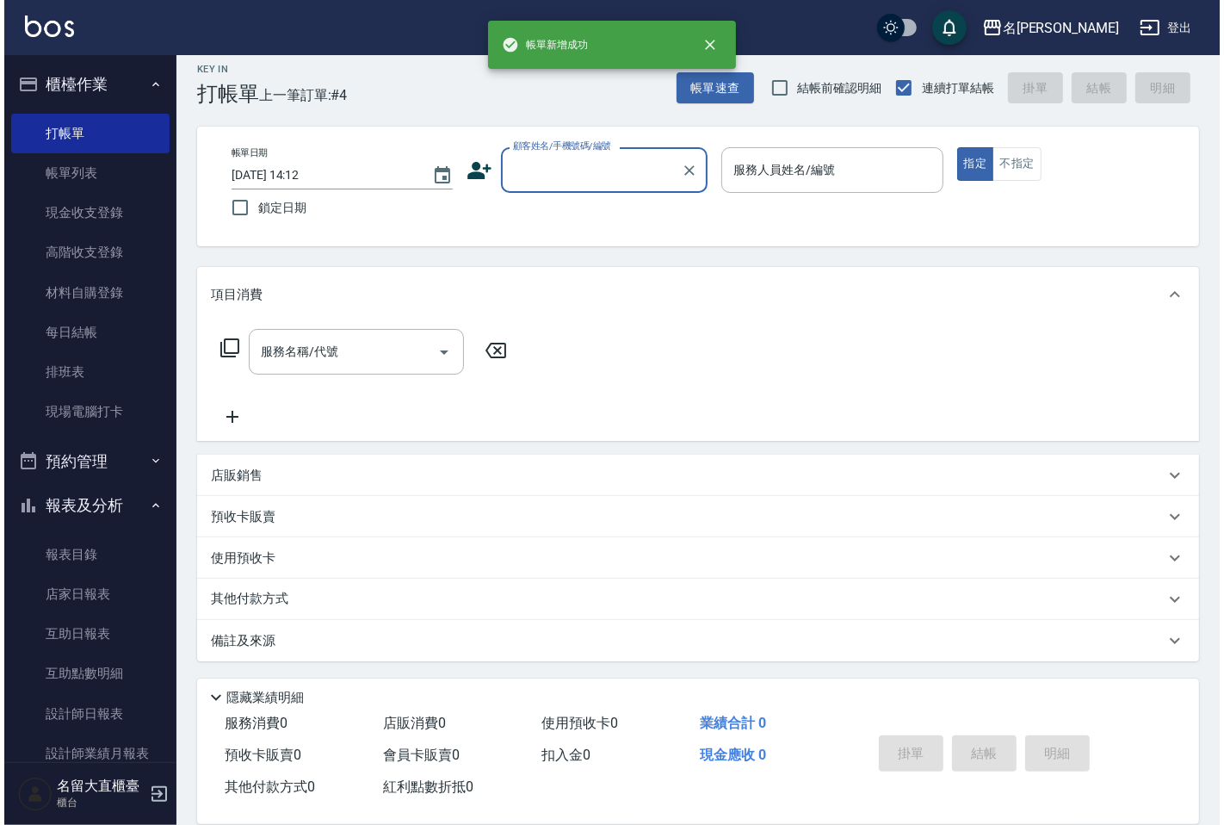
scroll to position [0, 0]
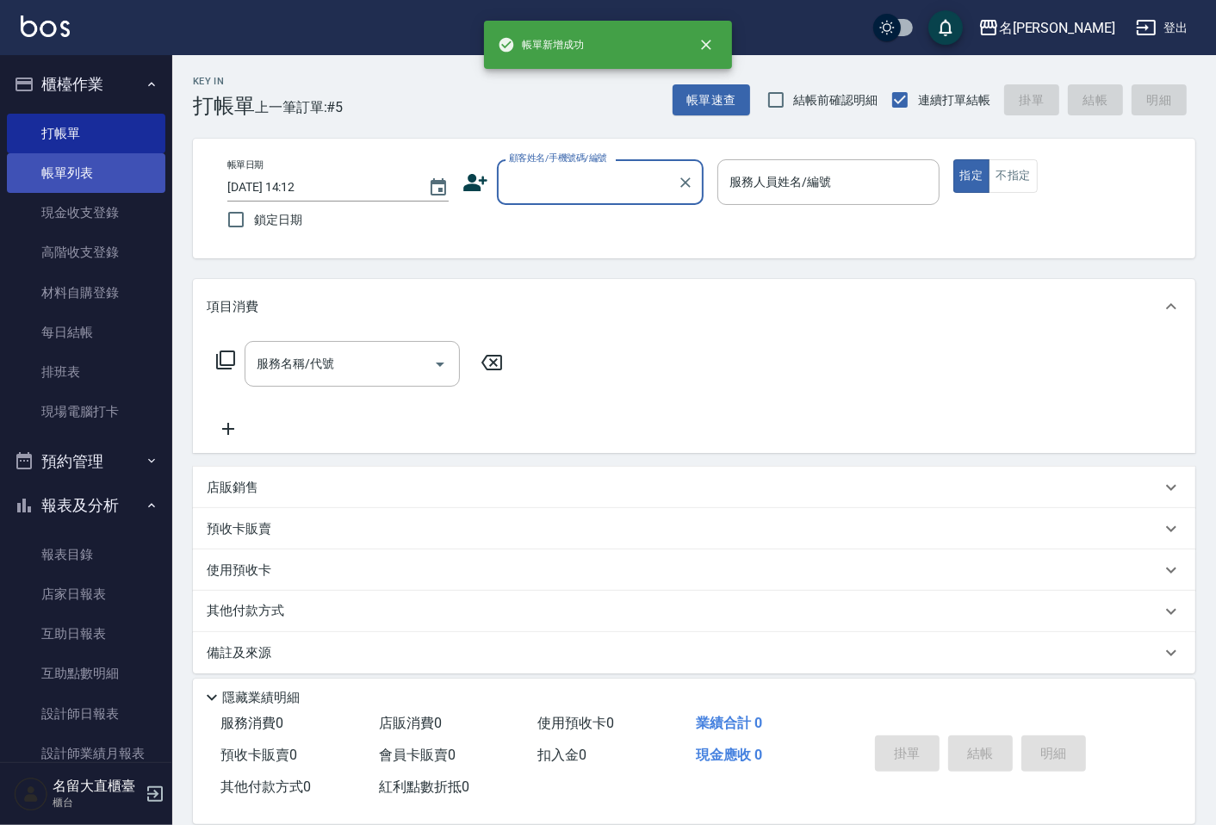
click at [108, 170] on link "帳單列表" at bounding box center [86, 173] width 158 height 40
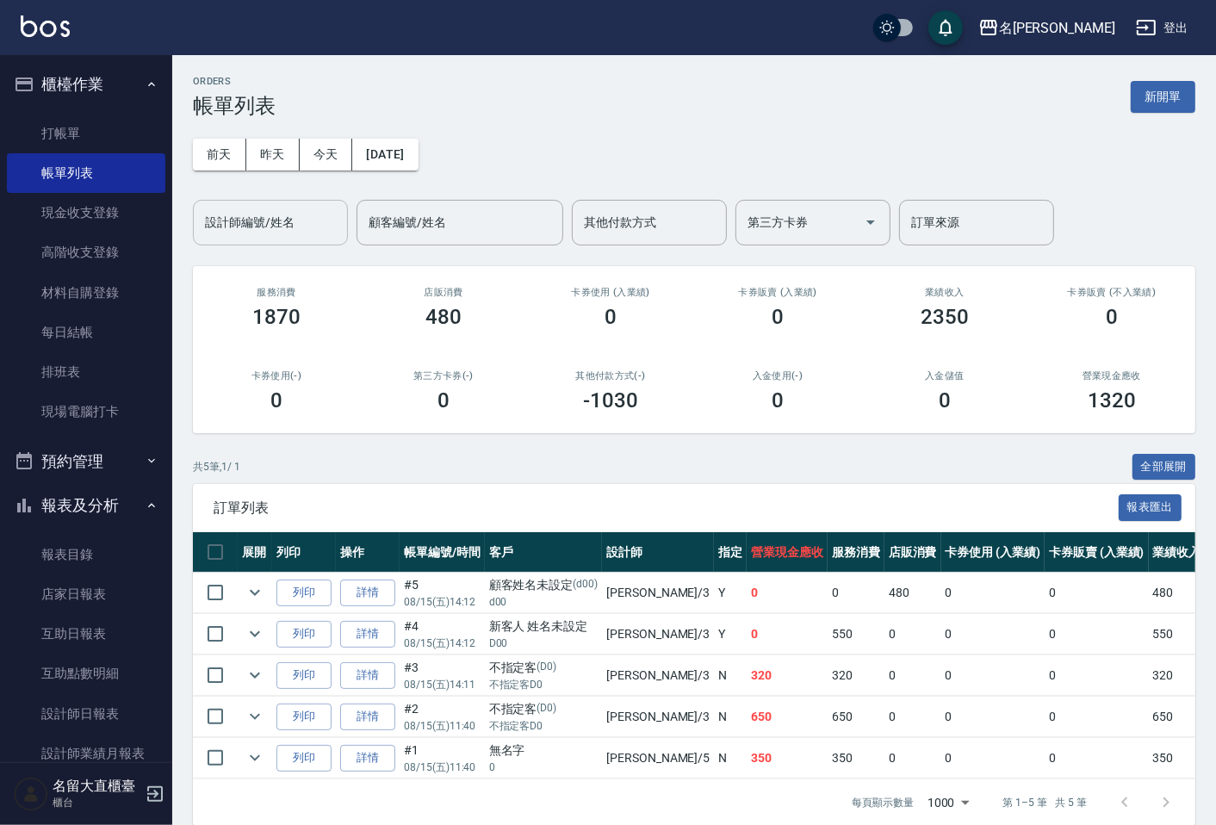
click at [263, 226] on input "設計師編號/姓名" at bounding box center [270, 222] width 139 height 30
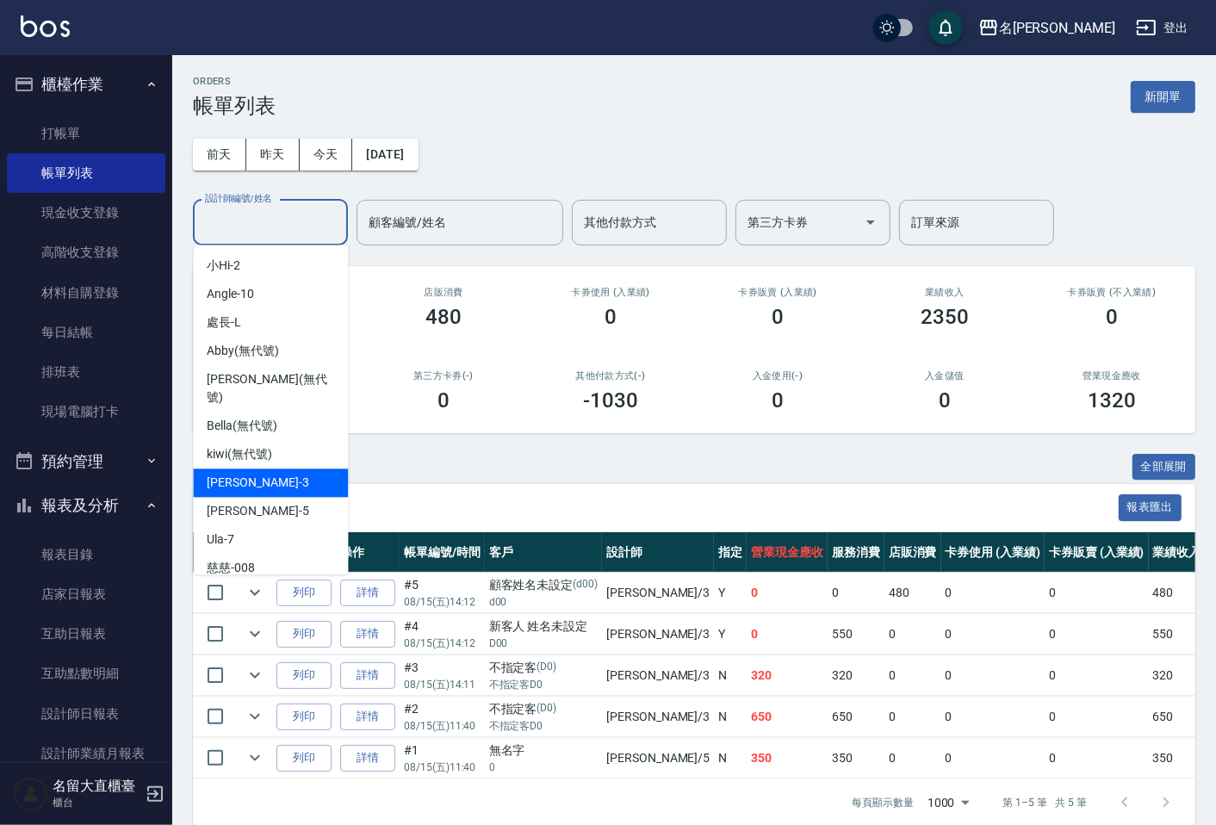
click at [245, 473] on span "[PERSON_NAME]3" at bounding box center [258, 482] width 102 height 18
type input "[PERSON_NAME]3"
